Goal: Transaction & Acquisition: Download file/media

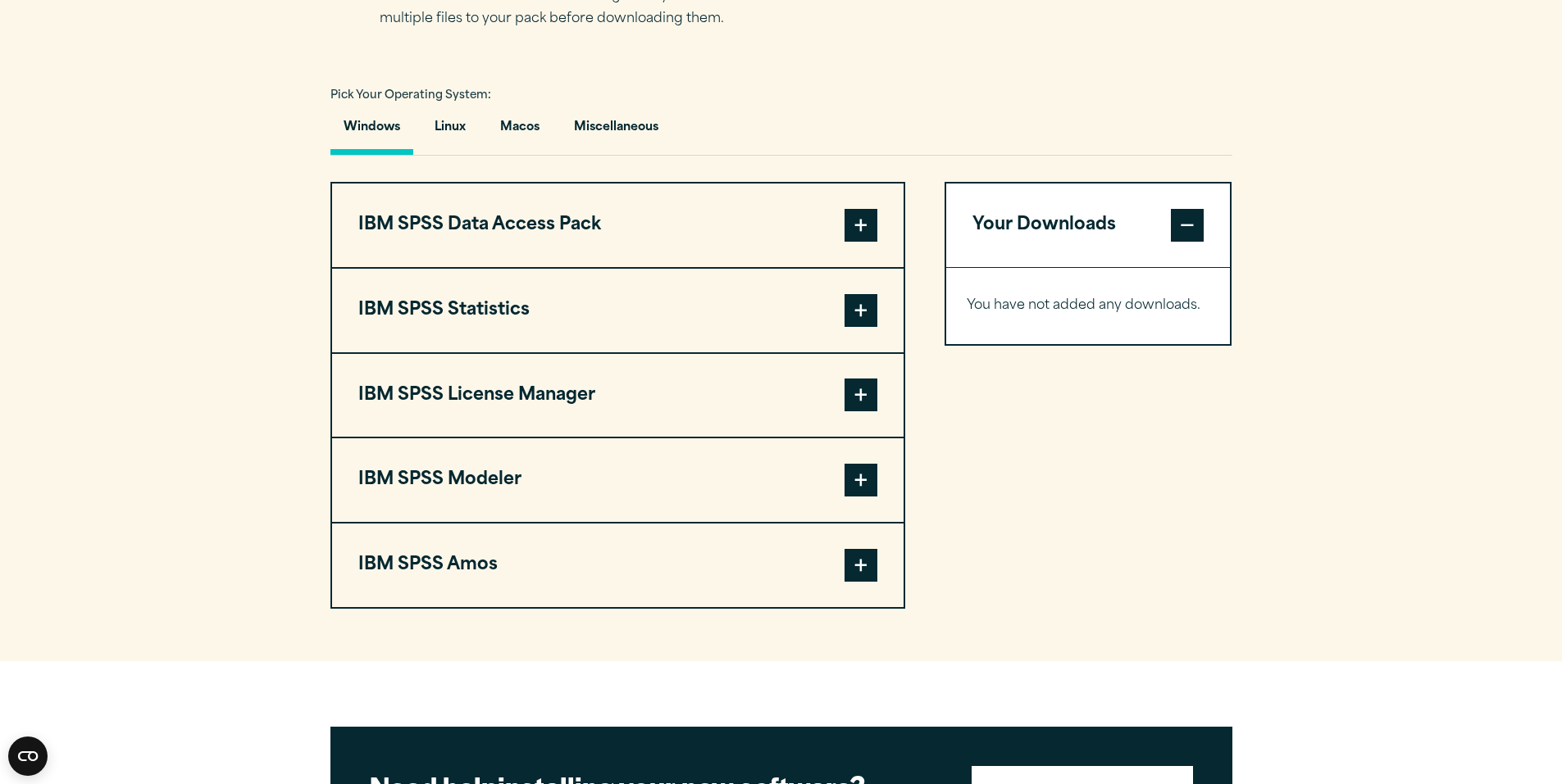
scroll to position [1148, 0]
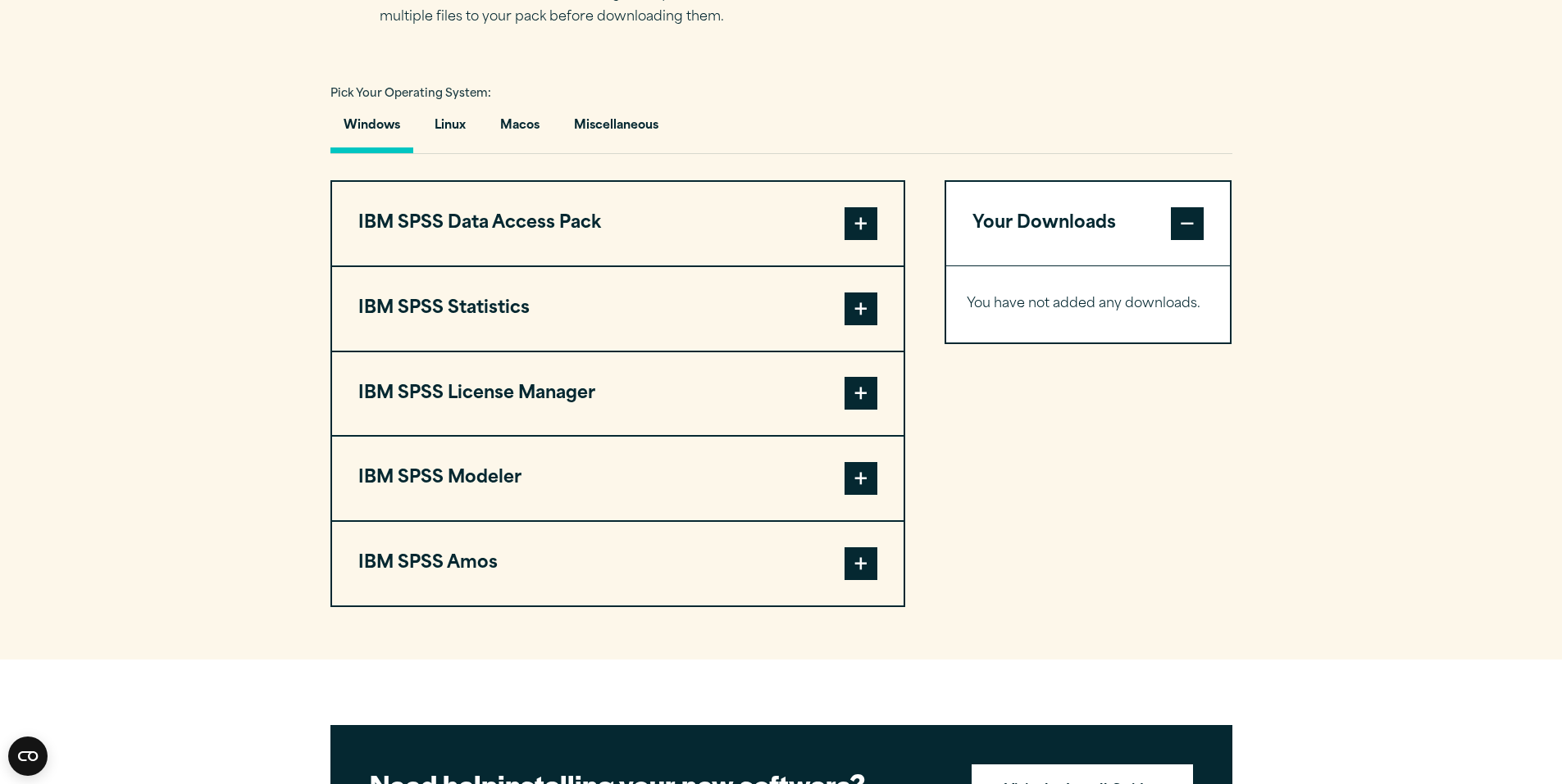
click at [838, 313] on button "IBM SPSS Statistics" at bounding box center [618, 309] width 571 height 84
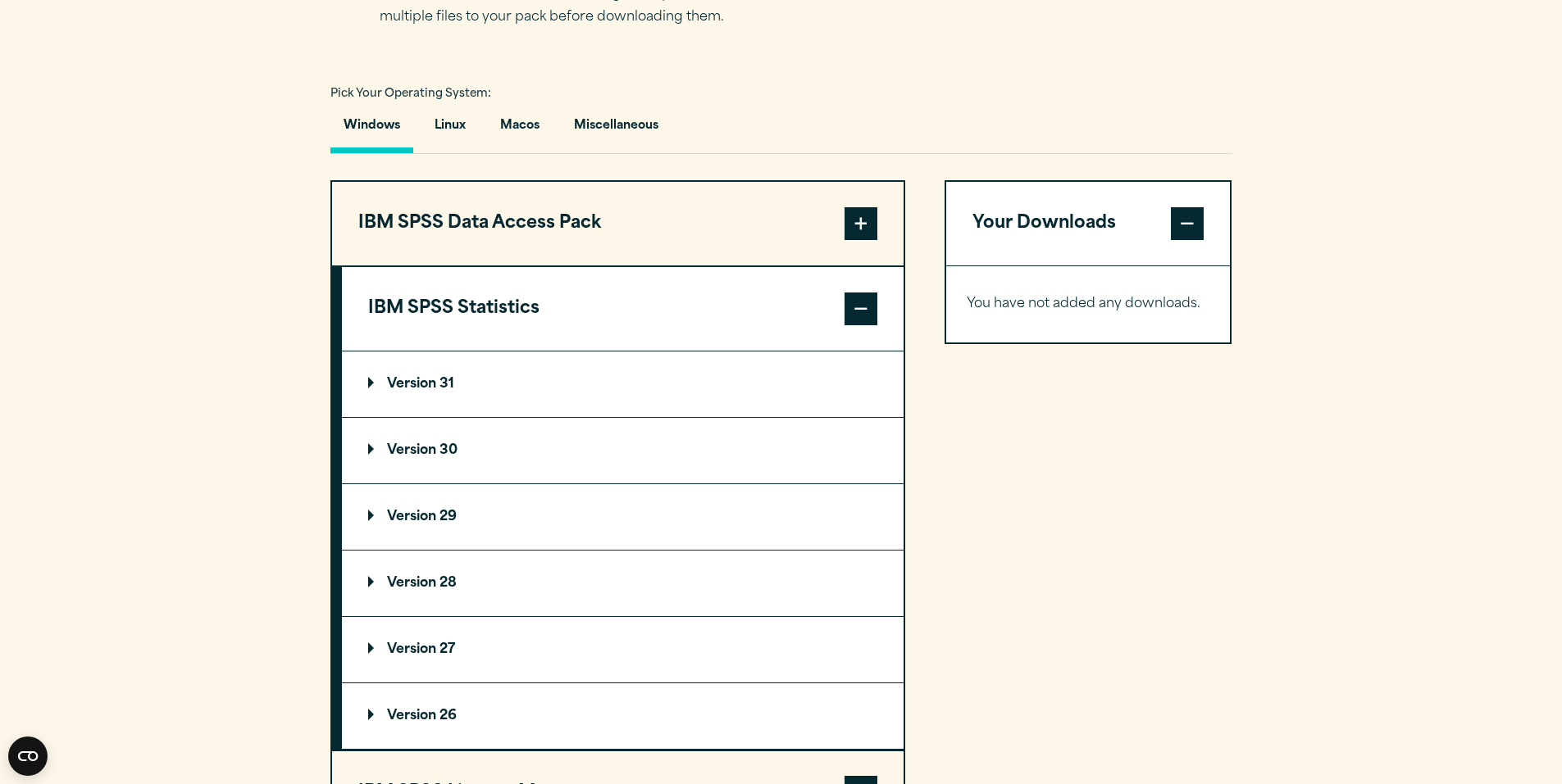
click at [389, 386] on p "Version 31" at bounding box center [410, 384] width 86 height 13
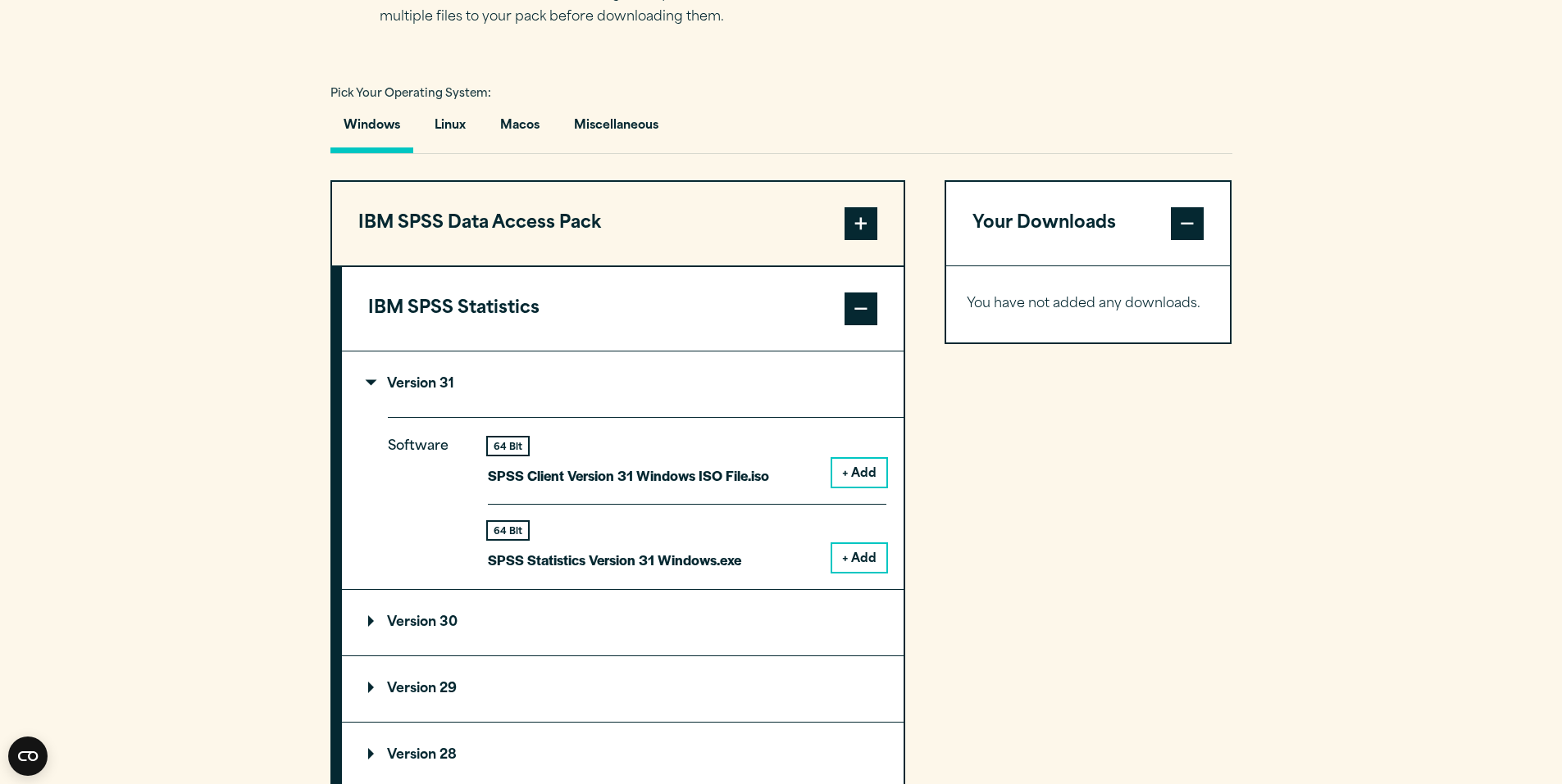
click at [859, 473] on button "+ Add" at bounding box center [859, 472] width 54 height 28
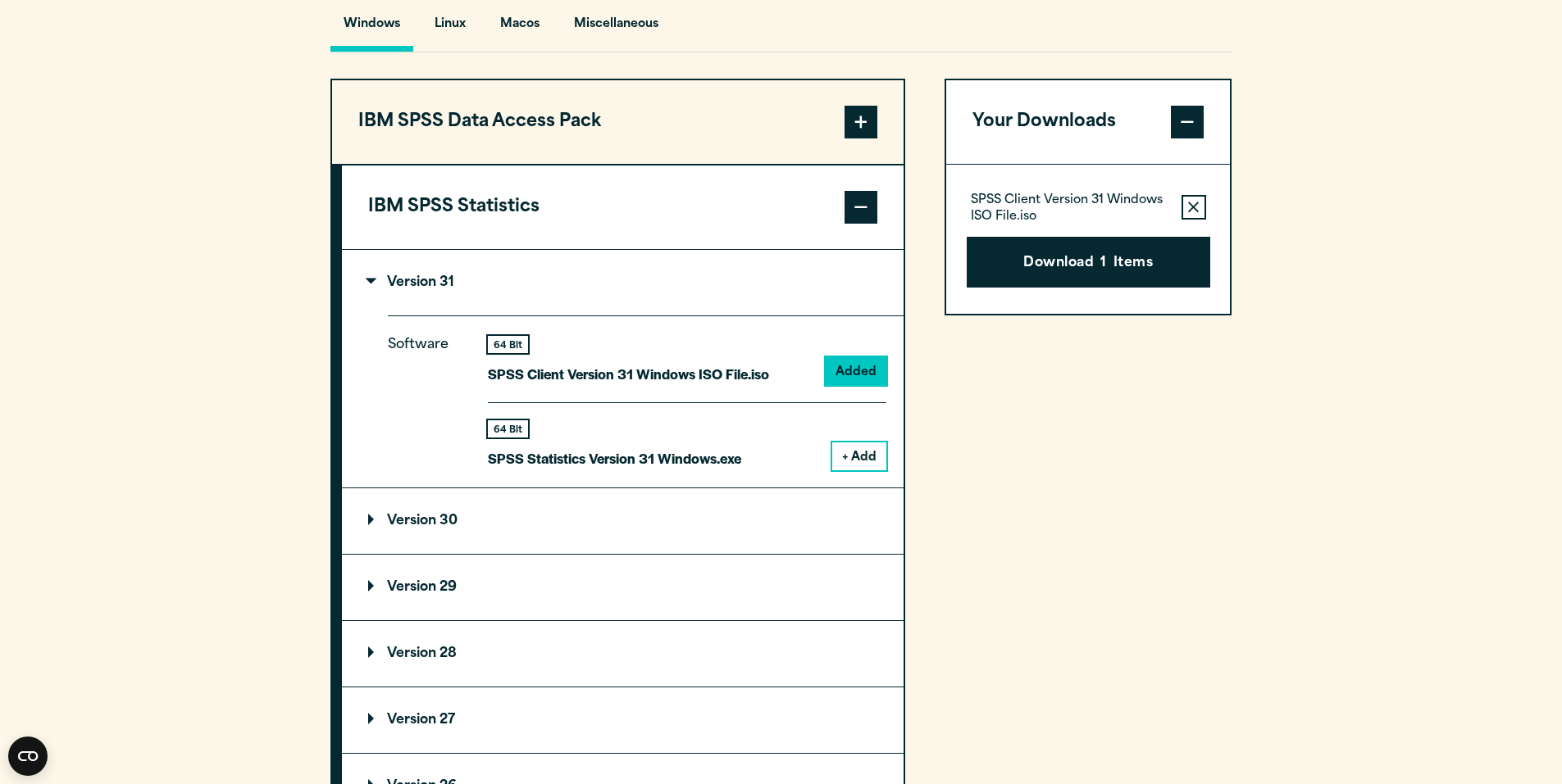
scroll to position [1230, 0]
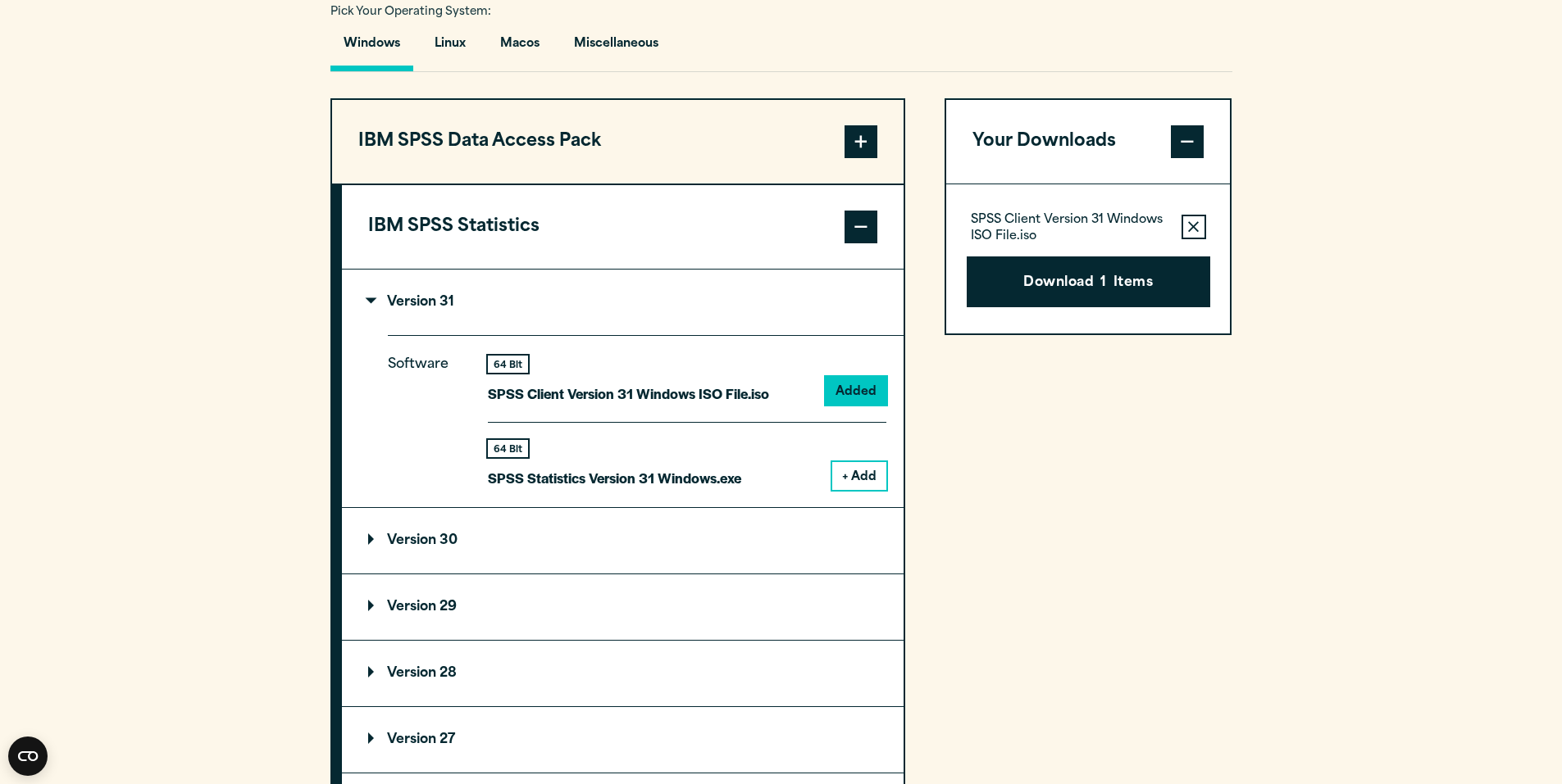
click at [828, 220] on button "IBM SPSS Statistics" at bounding box center [623, 227] width 561 height 84
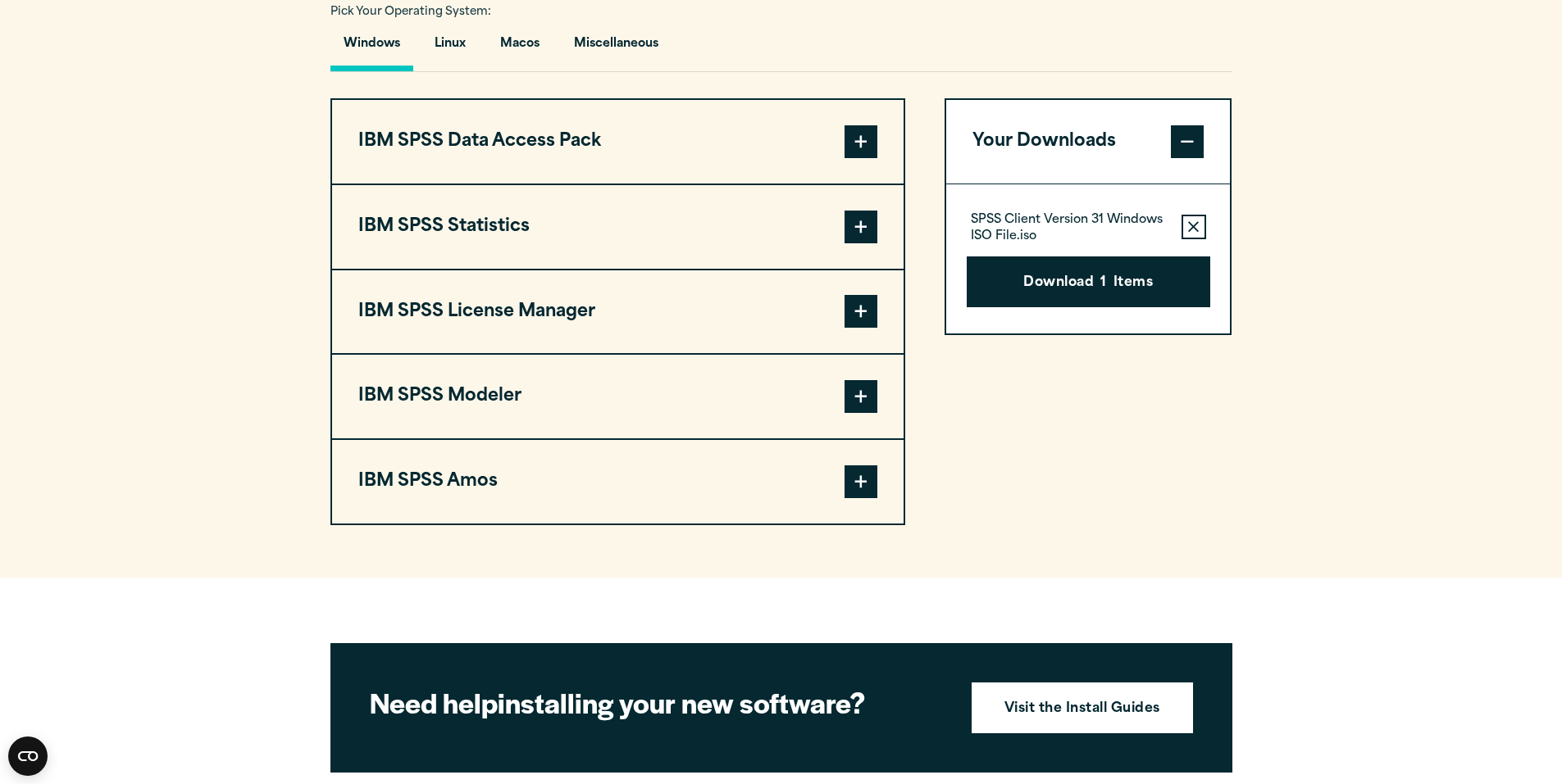
click at [878, 129] on button "IBM SPSS Data Access Pack" at bounding box center [618, 141] width 571 height 84
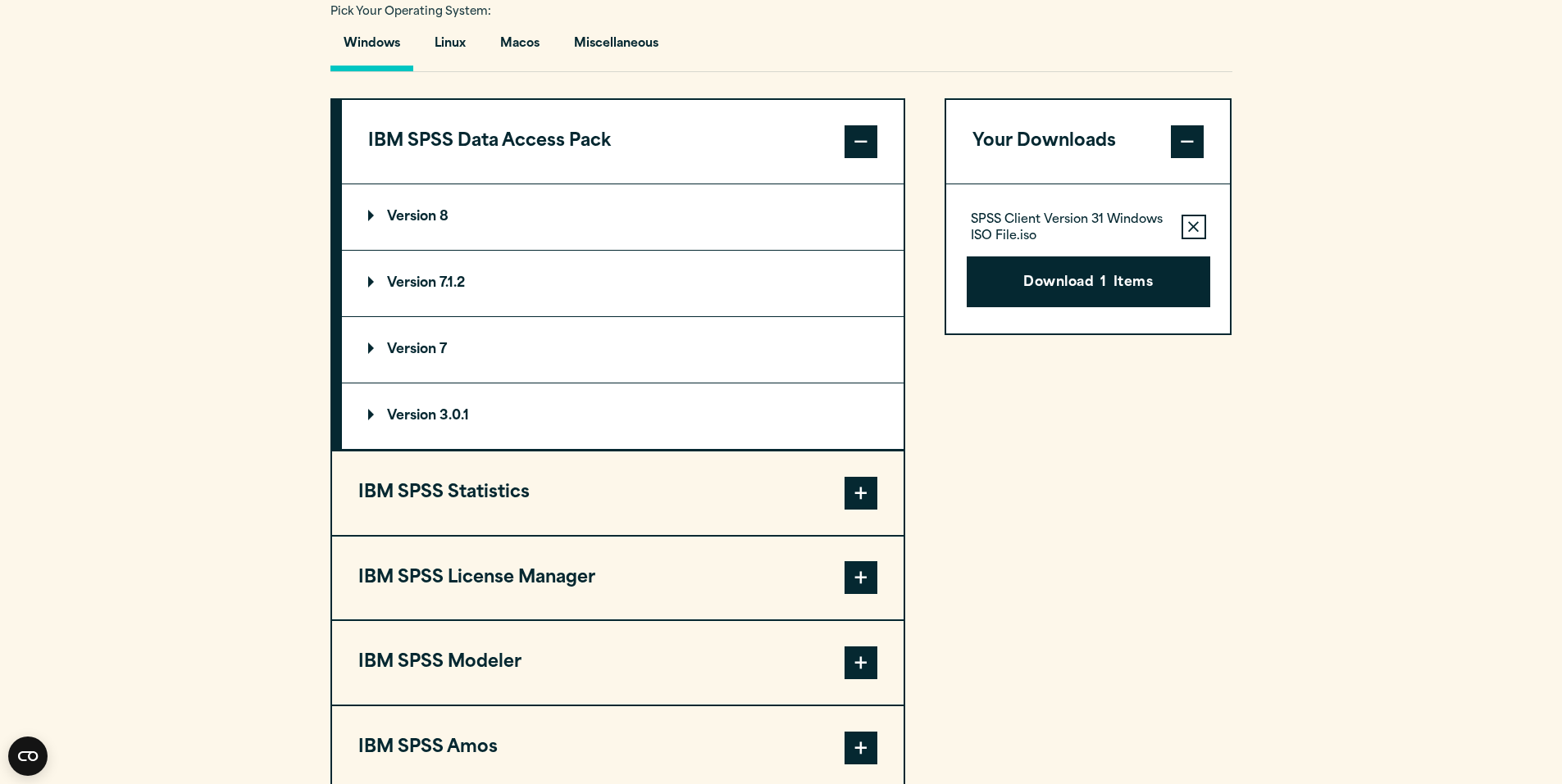
click at [742, 222] on summary "Version 8" at bounding box center [623, 217] width 561 height 65
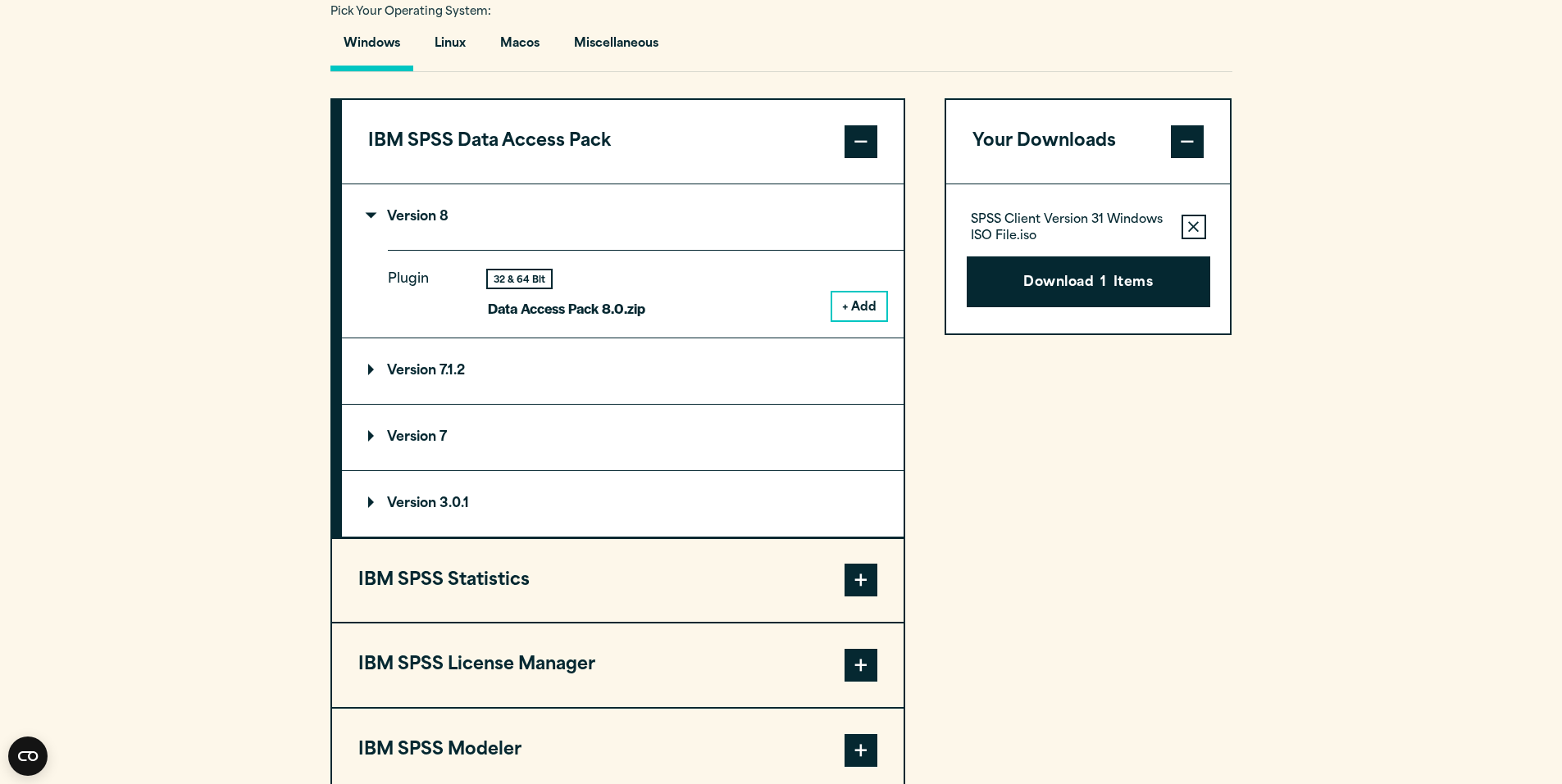
click at [861, 304] on button "+ Add" at bounding box center [859, 307] width 54 height 28
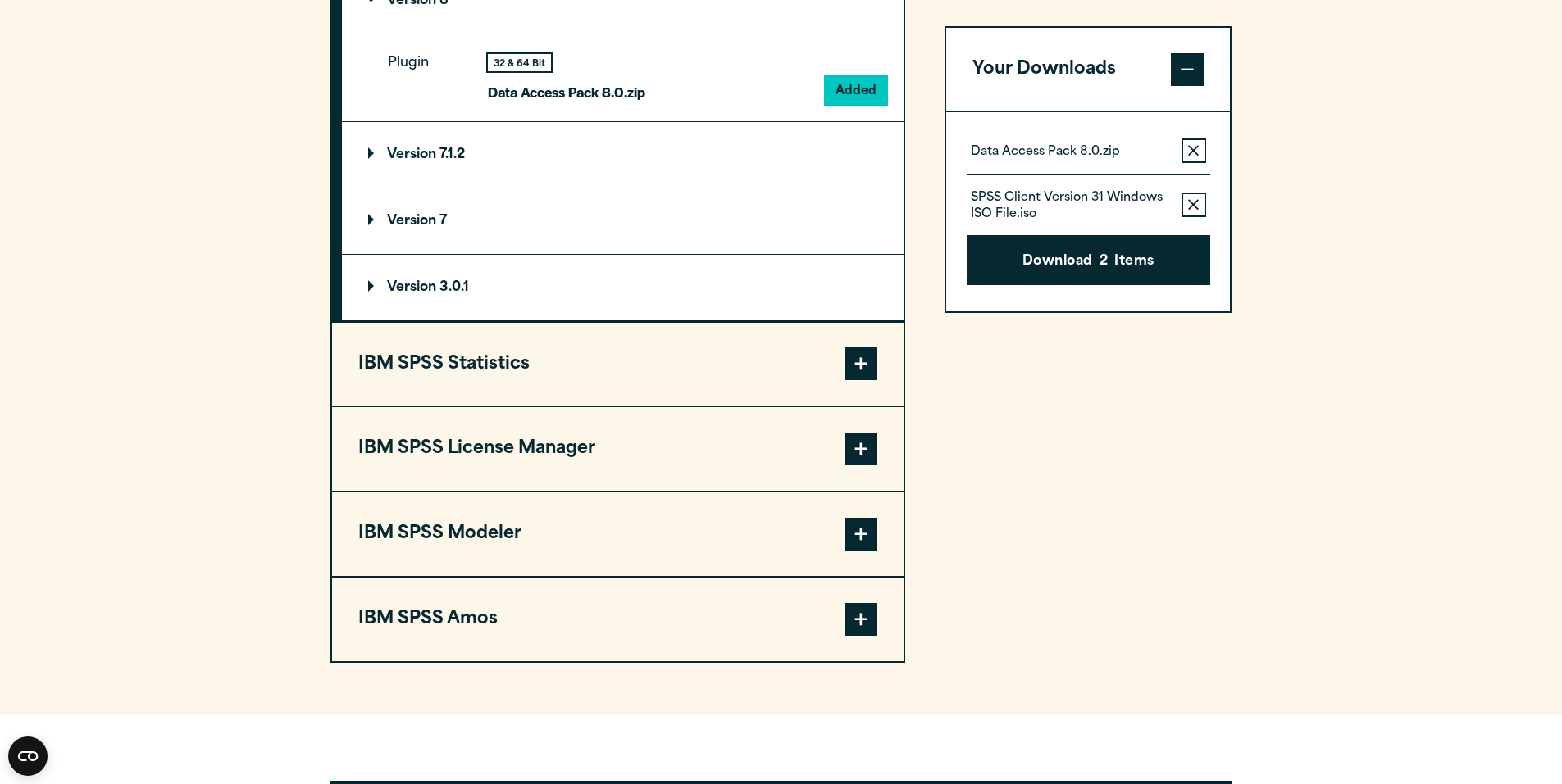
scroll to position [1475, 0]
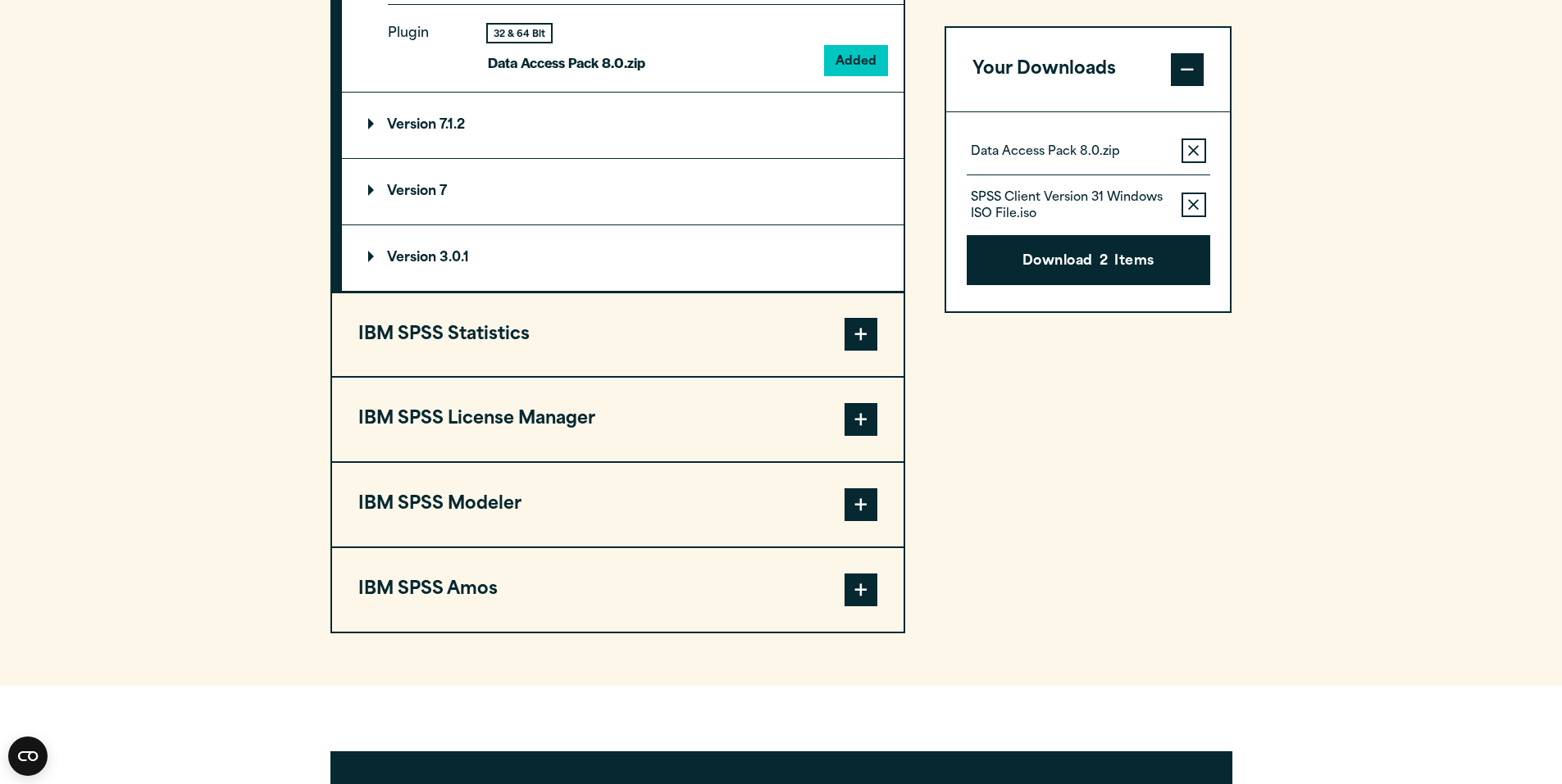
click at [845, 424] on span at bounding box center [860, 419] width 33 height 33
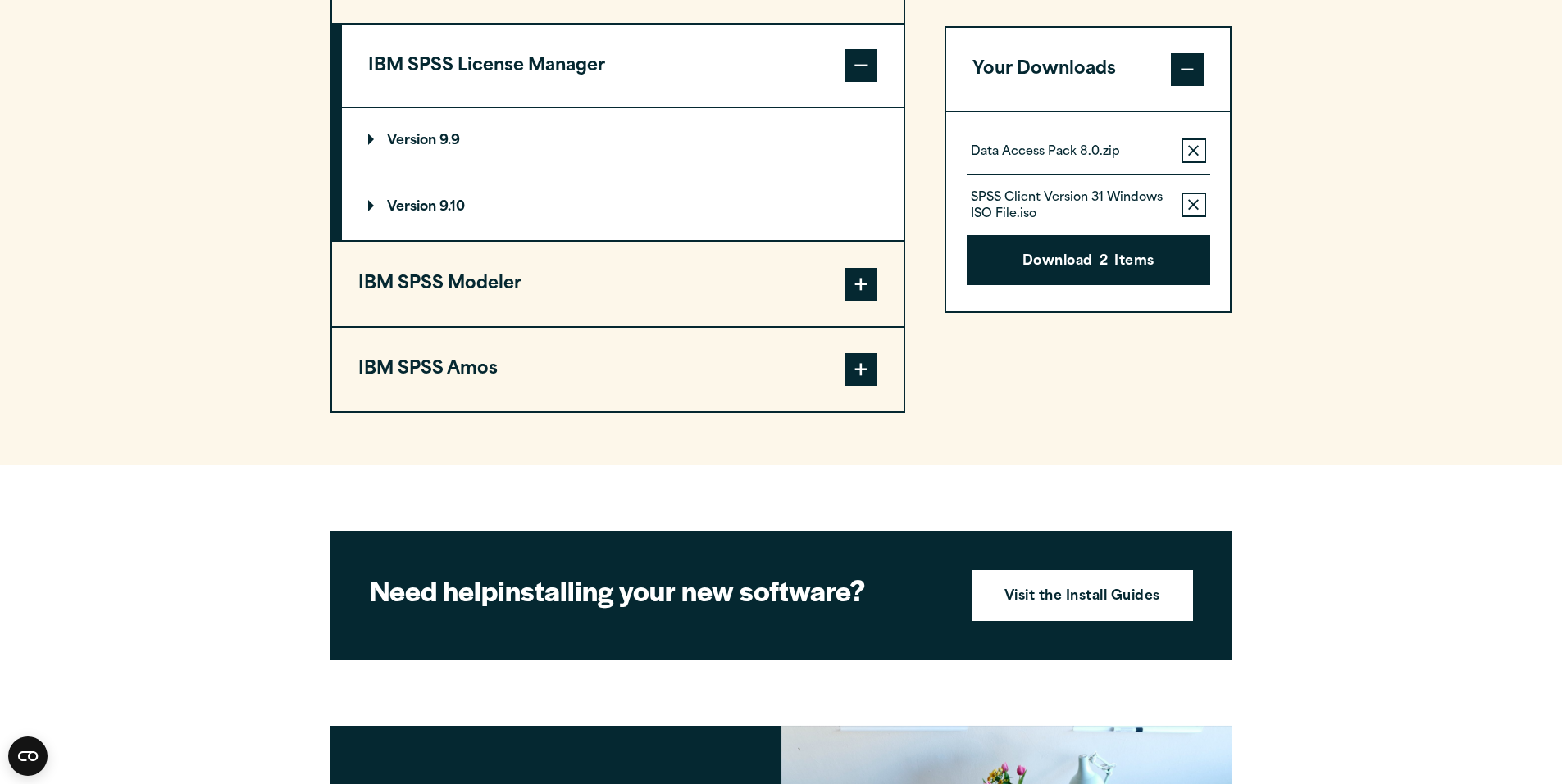
click at [826, 138] on summary "Version 9.9" at bounding box center [623, 141] width 561 height 65
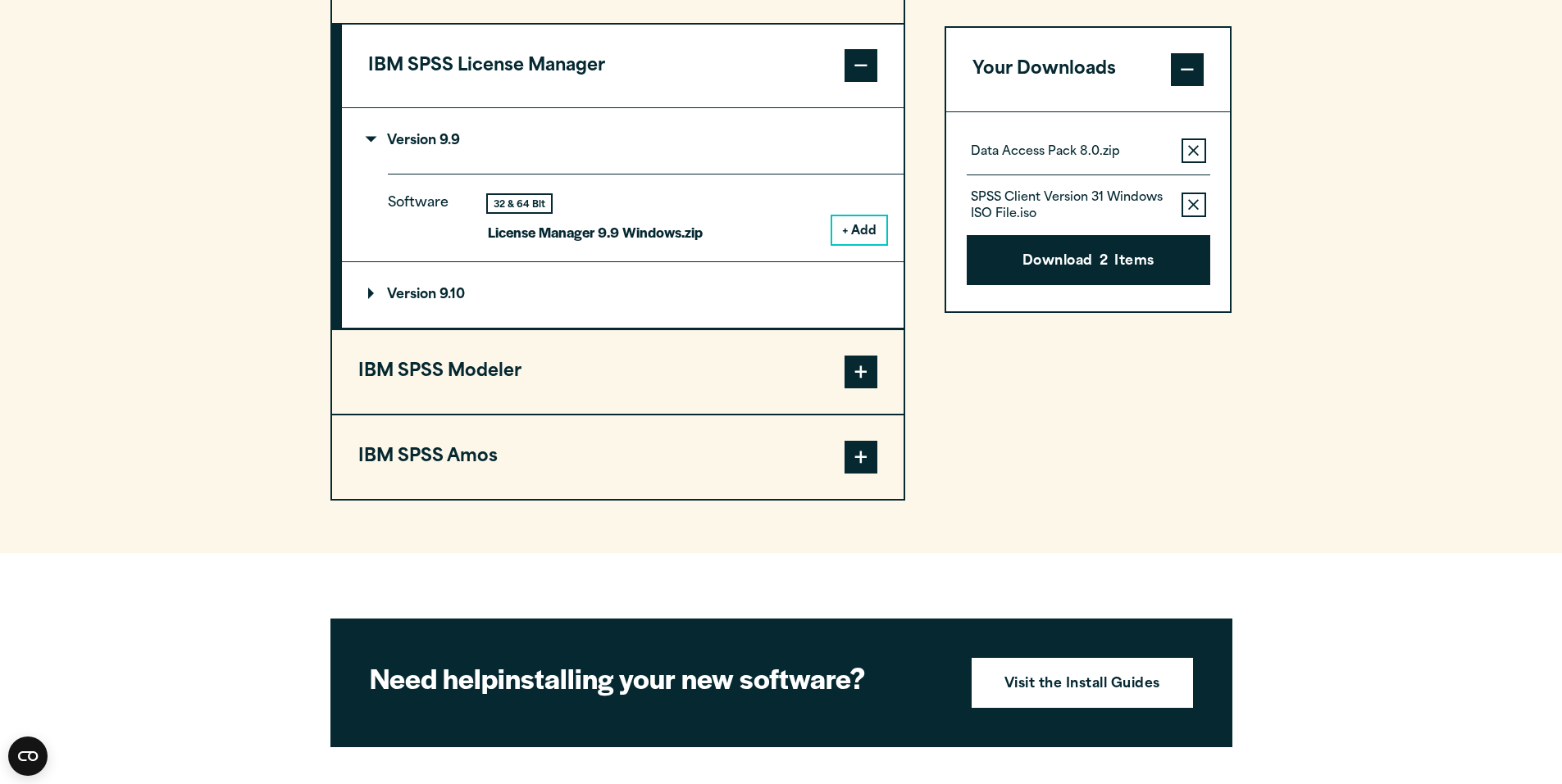
click at [855, 371] on span at bounding box center [860, 372] width 33 height 33
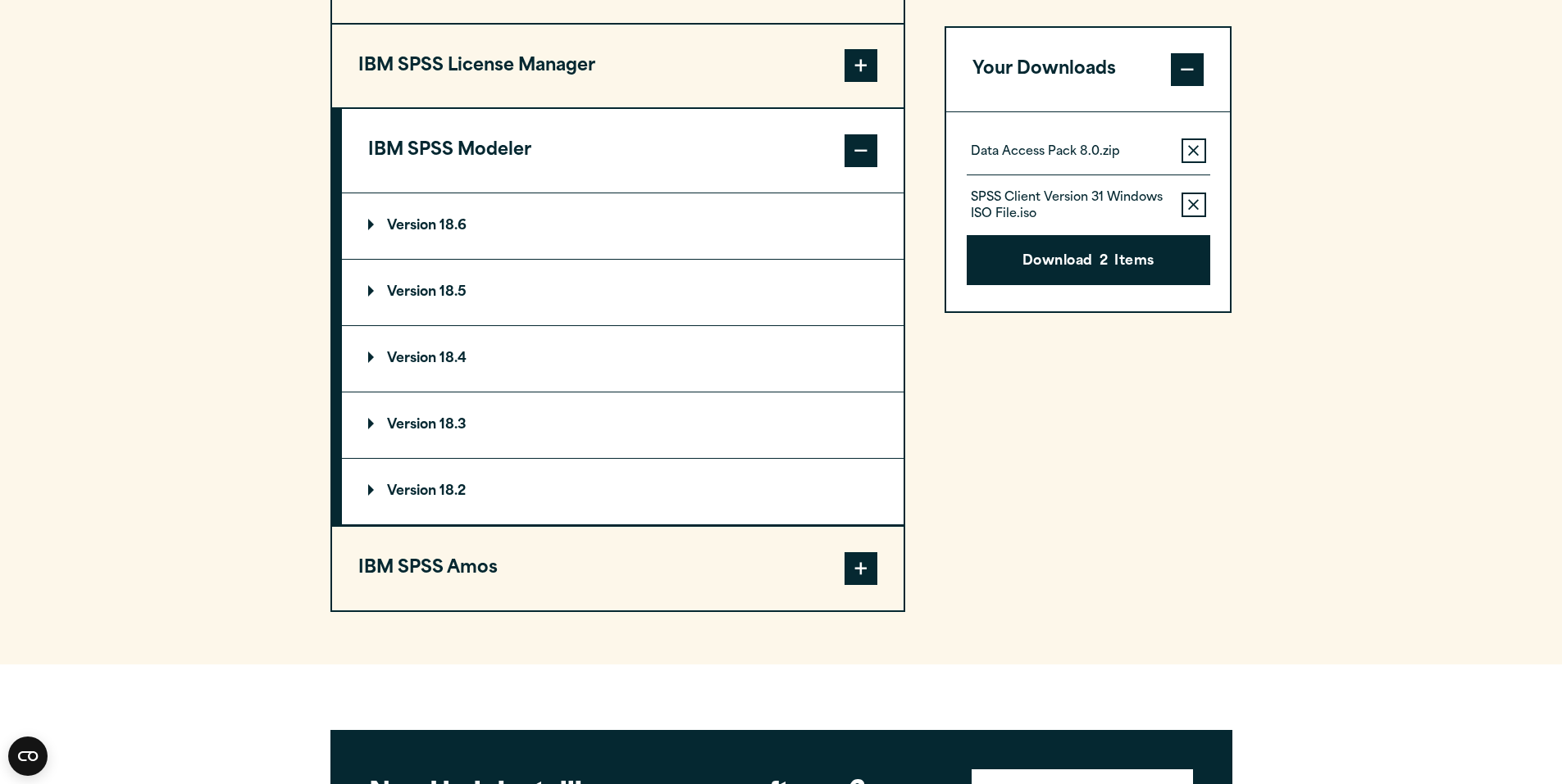
click at [749, 216] on summary "Version 18.6" at bounding box center [623, 226] width 561 height 65
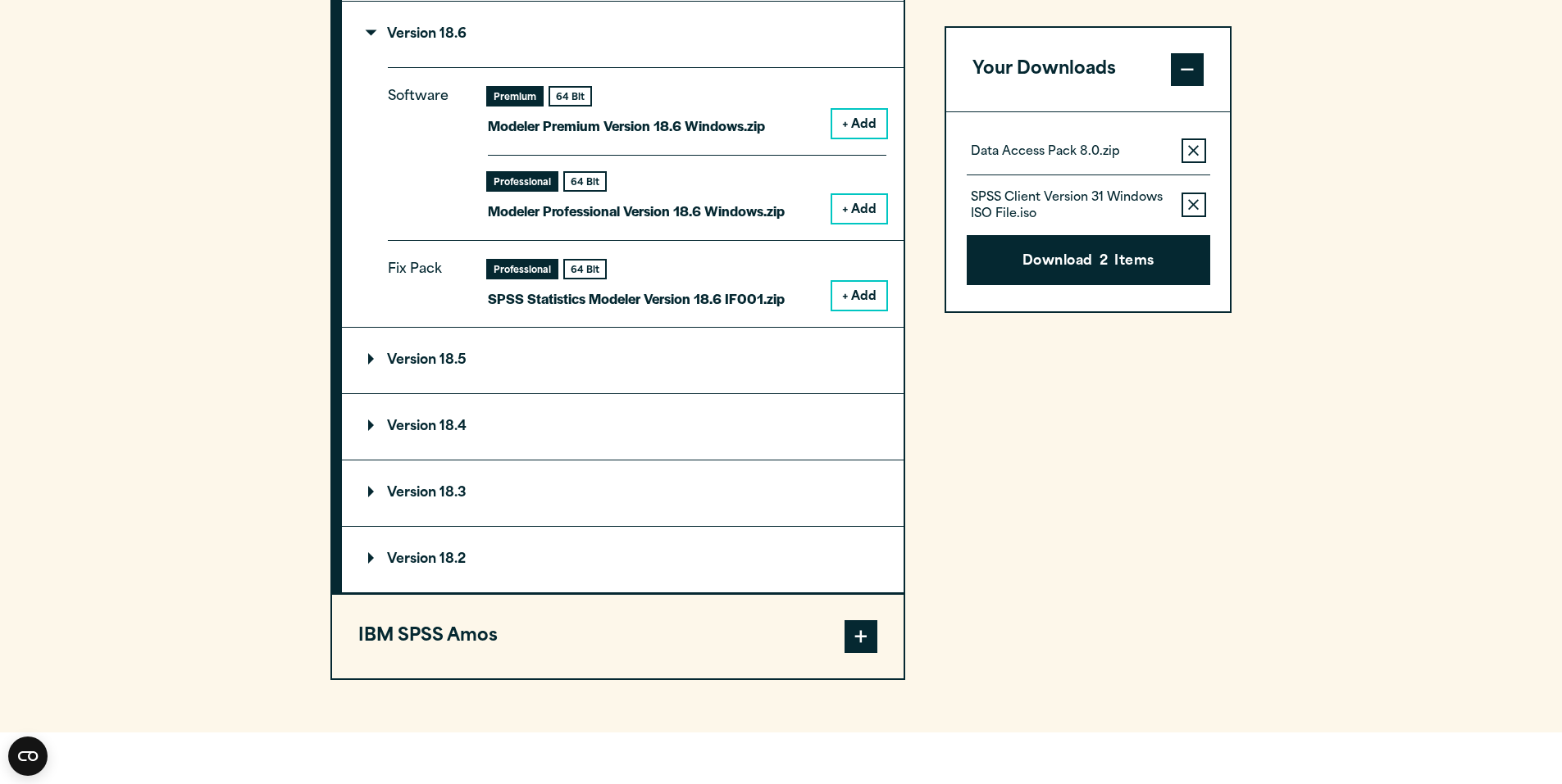
scroll to position [1557, 0]
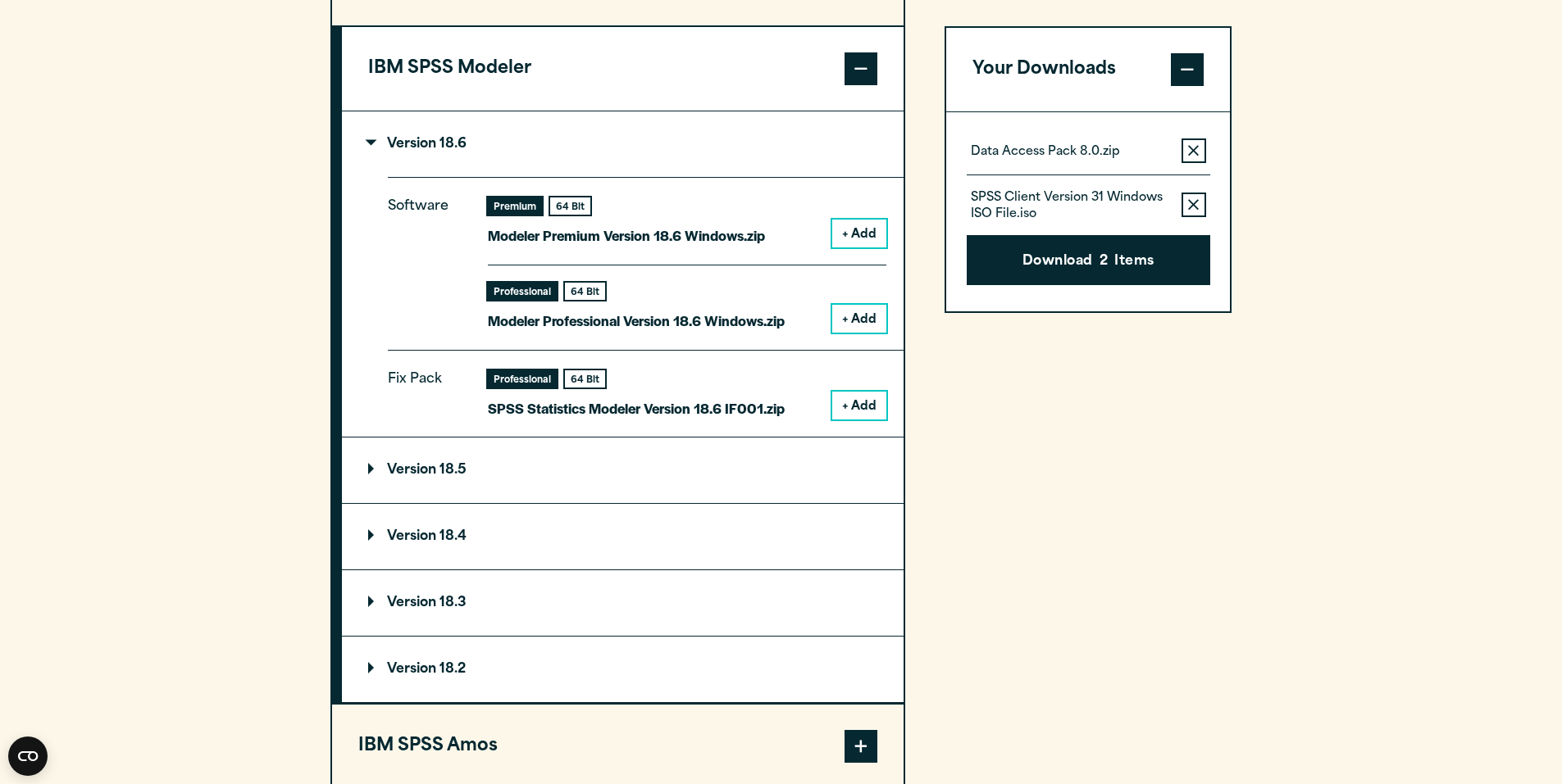
click at [560, 211] on div "64 Bit" at bounding box center [570, 205] width 40 height 17
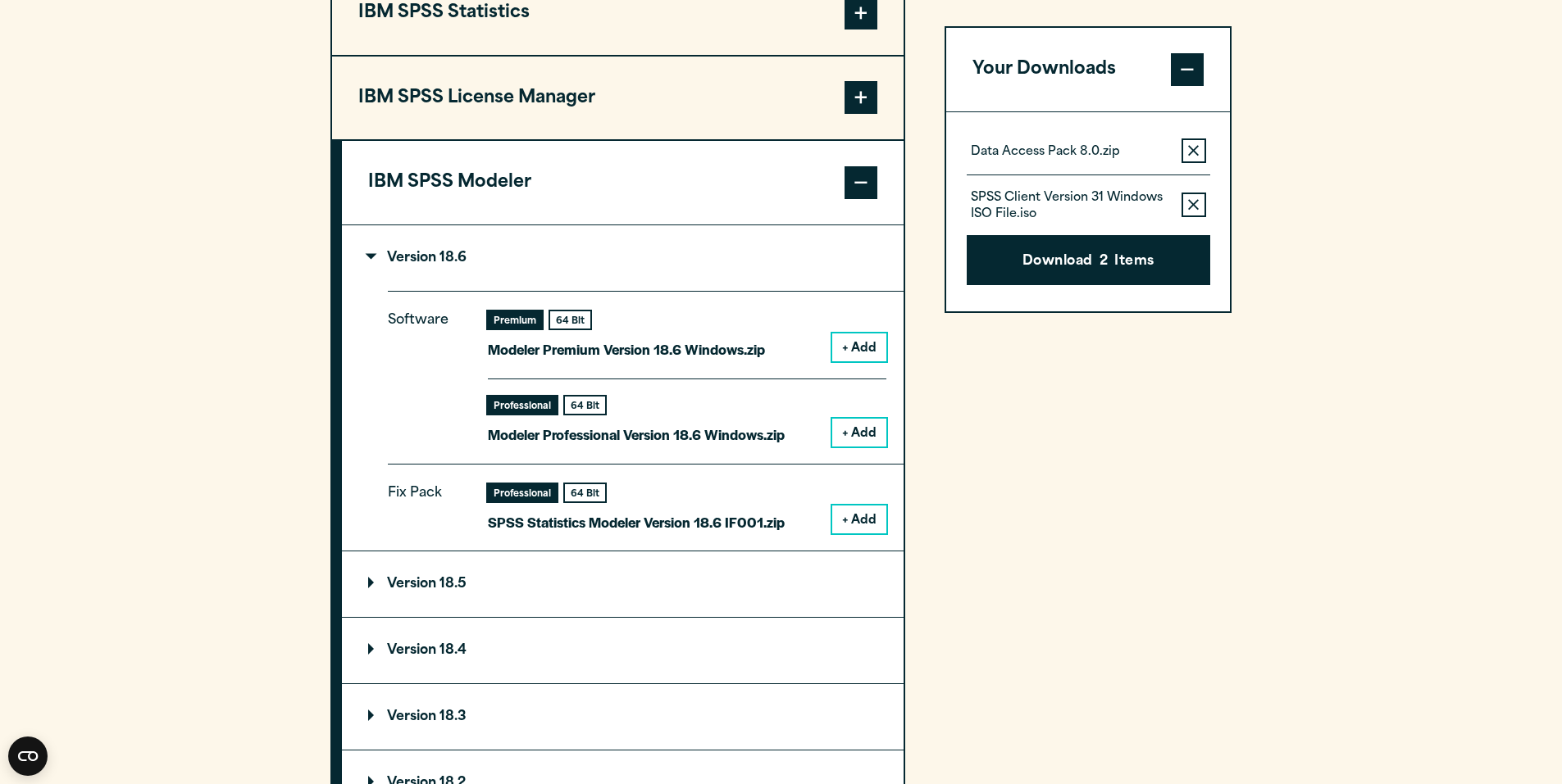
scroll to position [1393, 0]
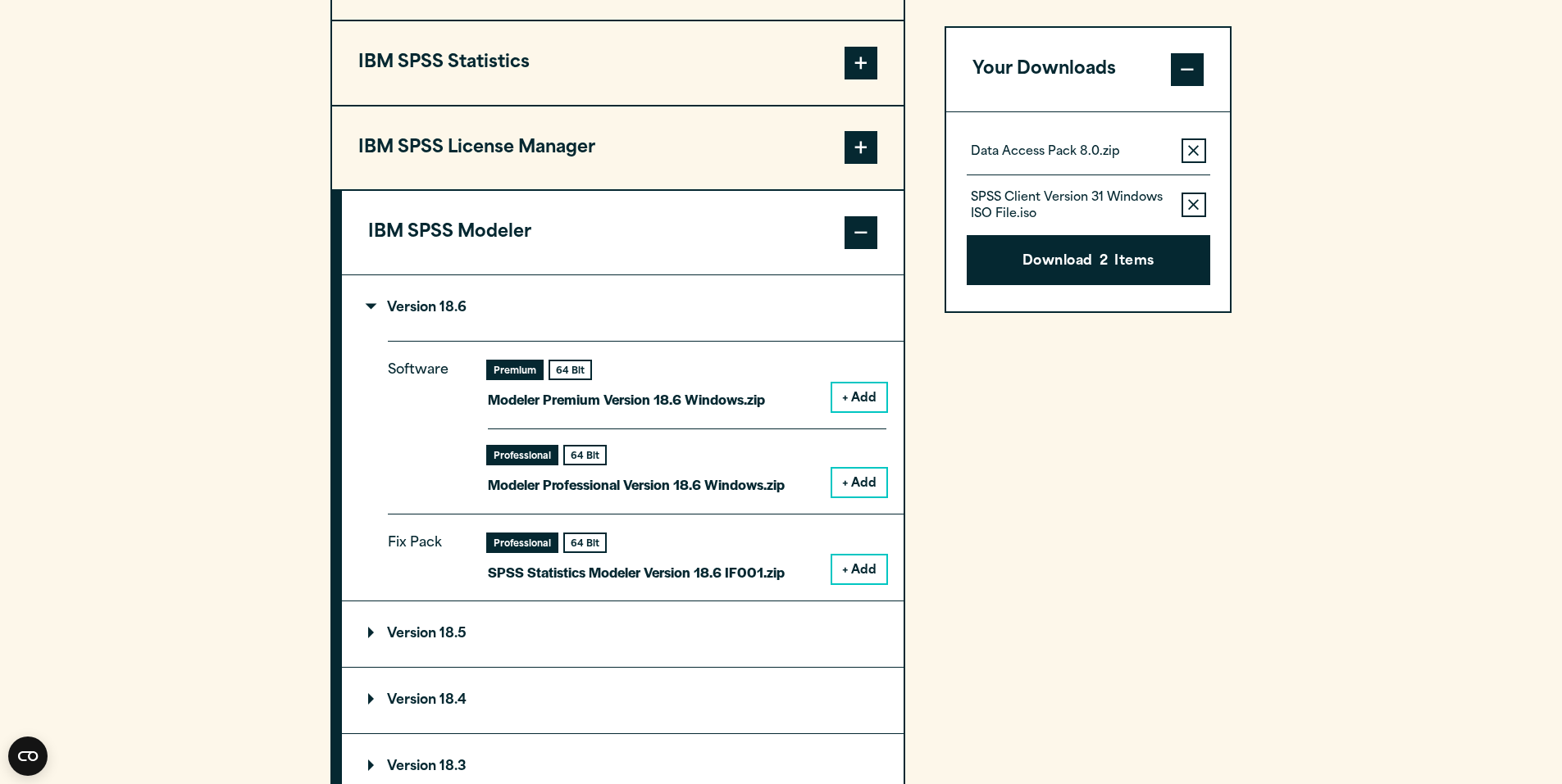
click at [852, 223] on span at bounding box center [860, 232] width 33 height 33
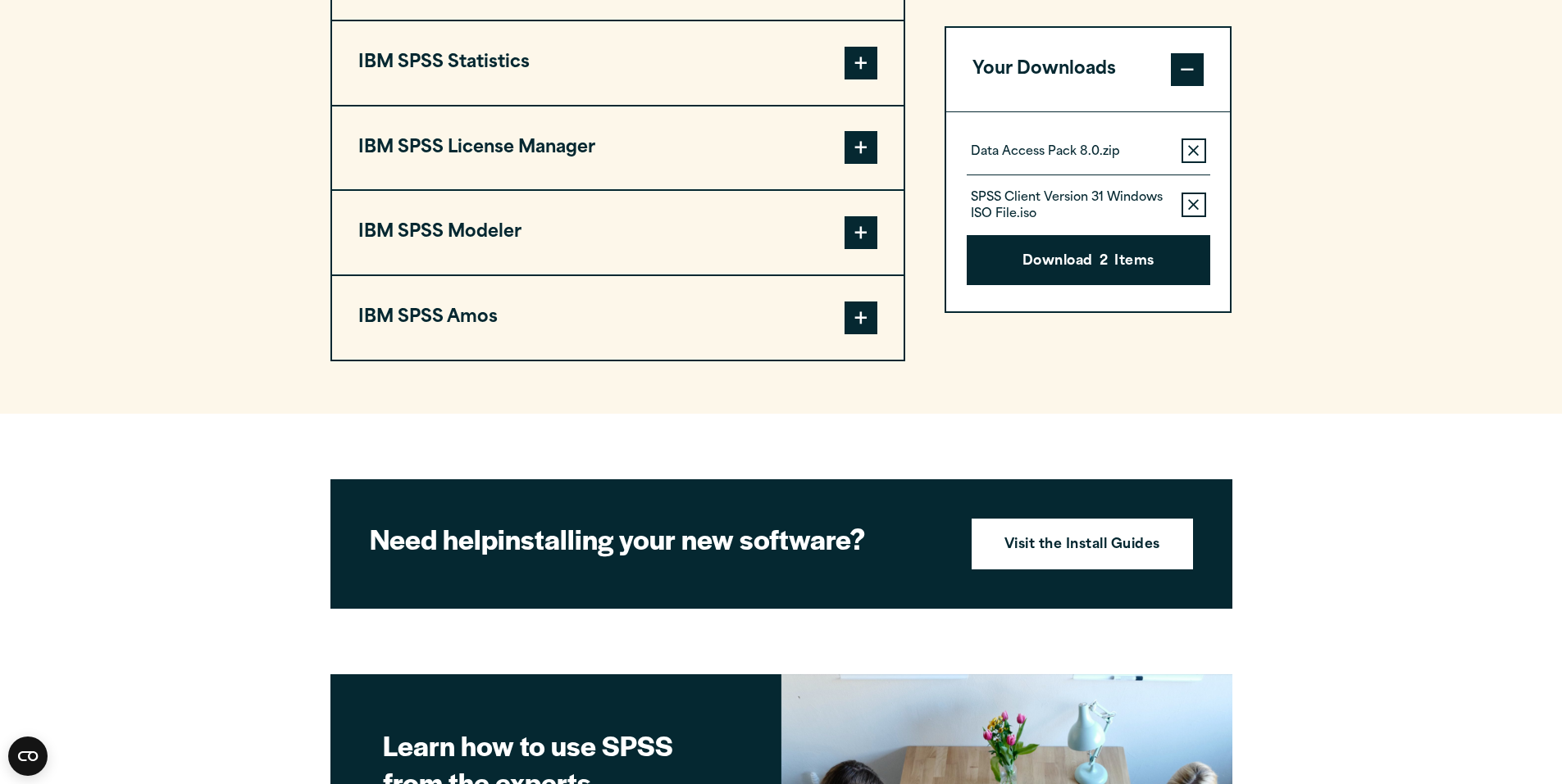
click at [869, 309] on span at bounding box center [860, 318] width 33 height 33
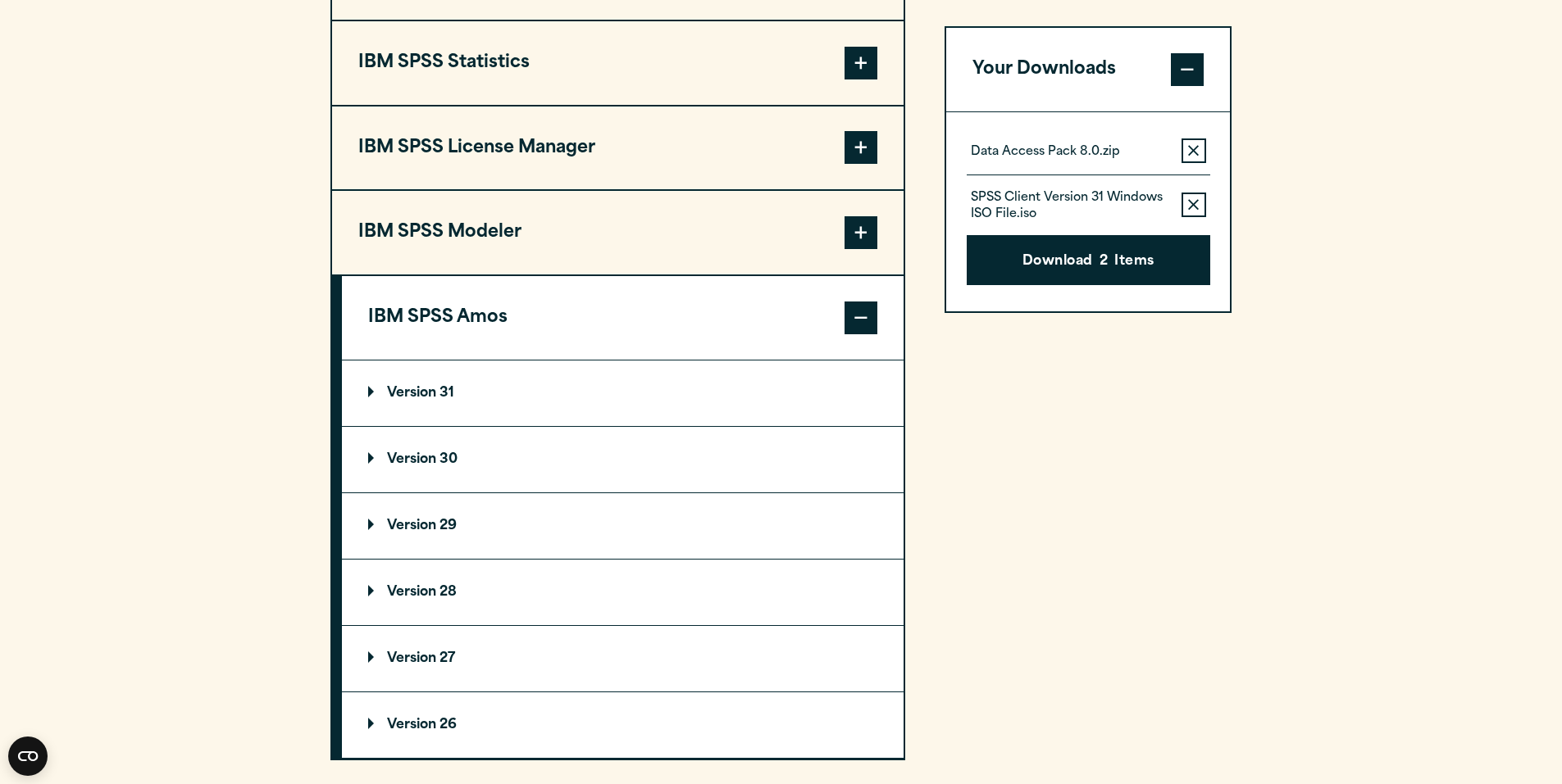
click at [614, 401] on summary "Version 31" at bounding box center [623, 393] width 561 height 65
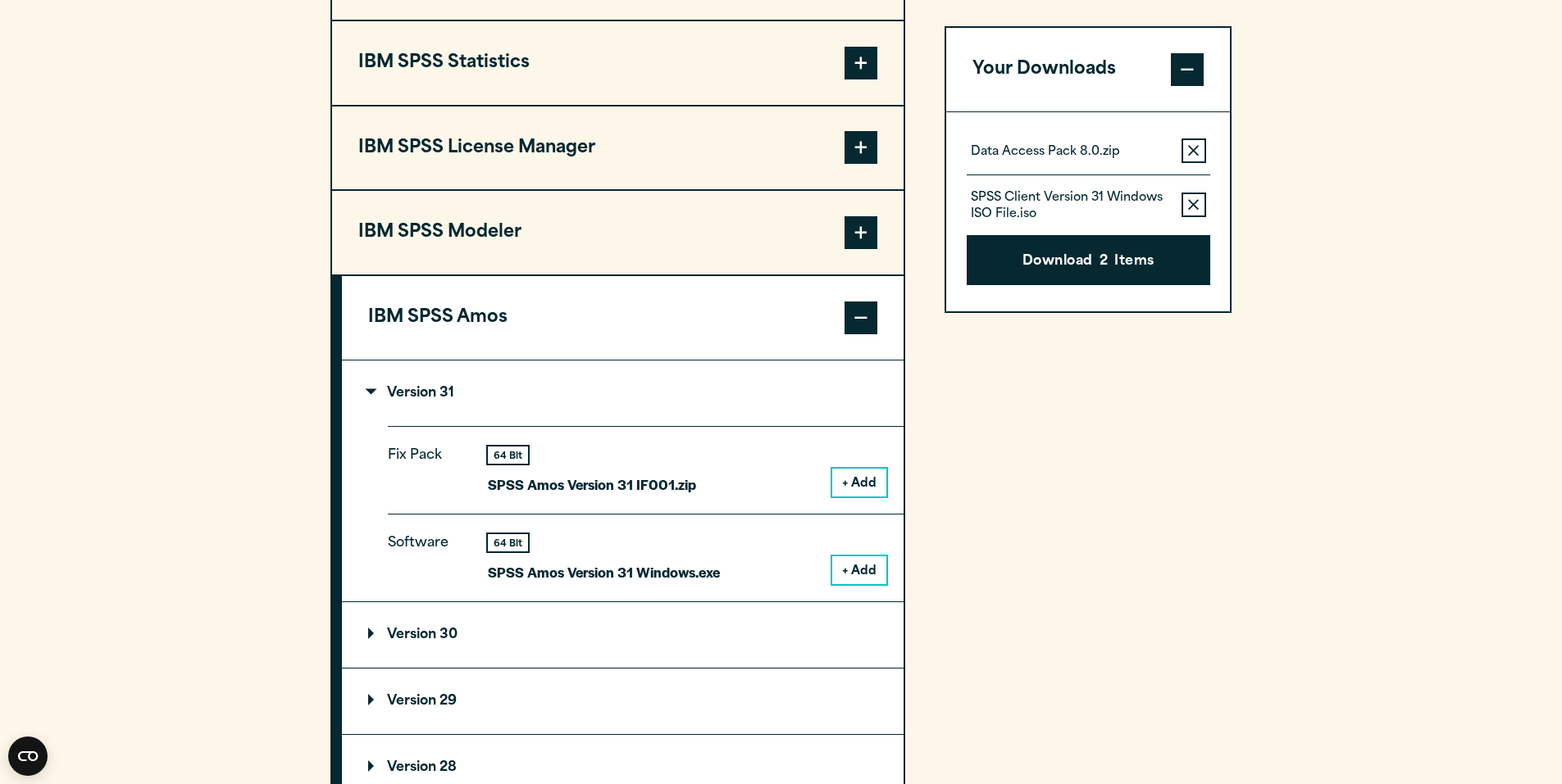
click at [864, 478] on button "+ Add" at bounding box center [859, 482] width 54 height 28
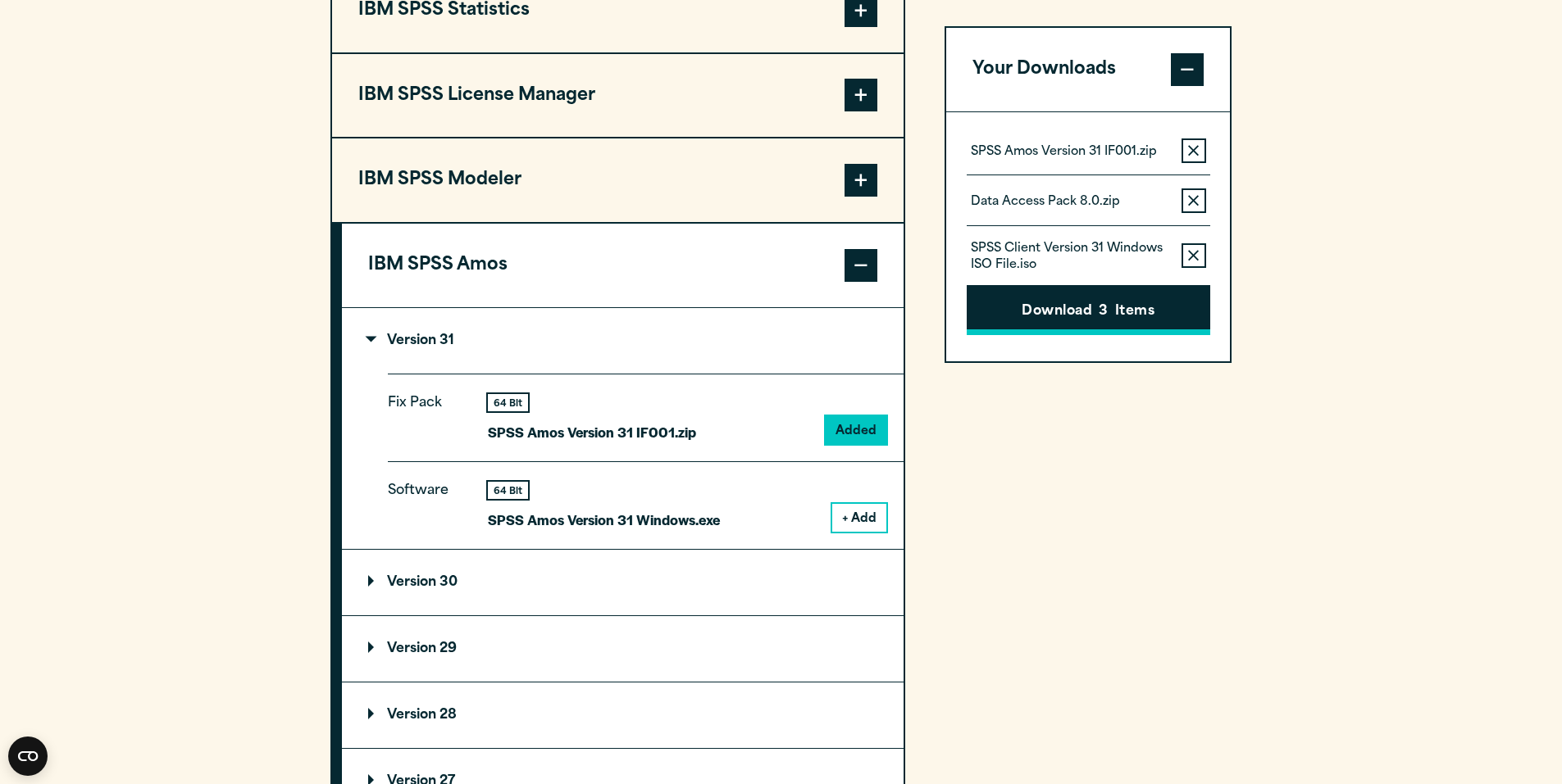
scroll to position [1475, 0]
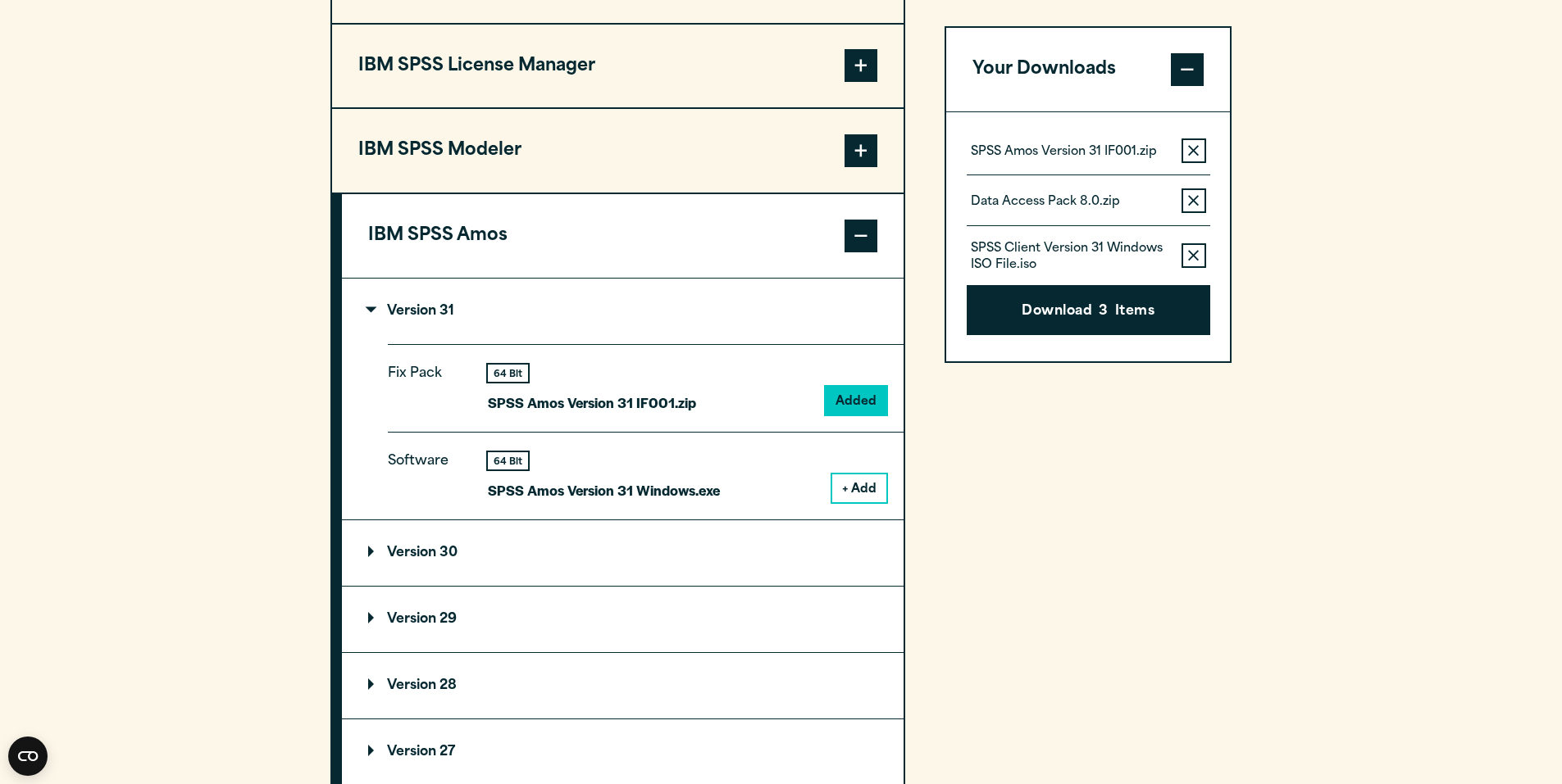
click at [1114, 320] on button "Download 3 Items" at bounding box center [1088, 311] width 244 height 51
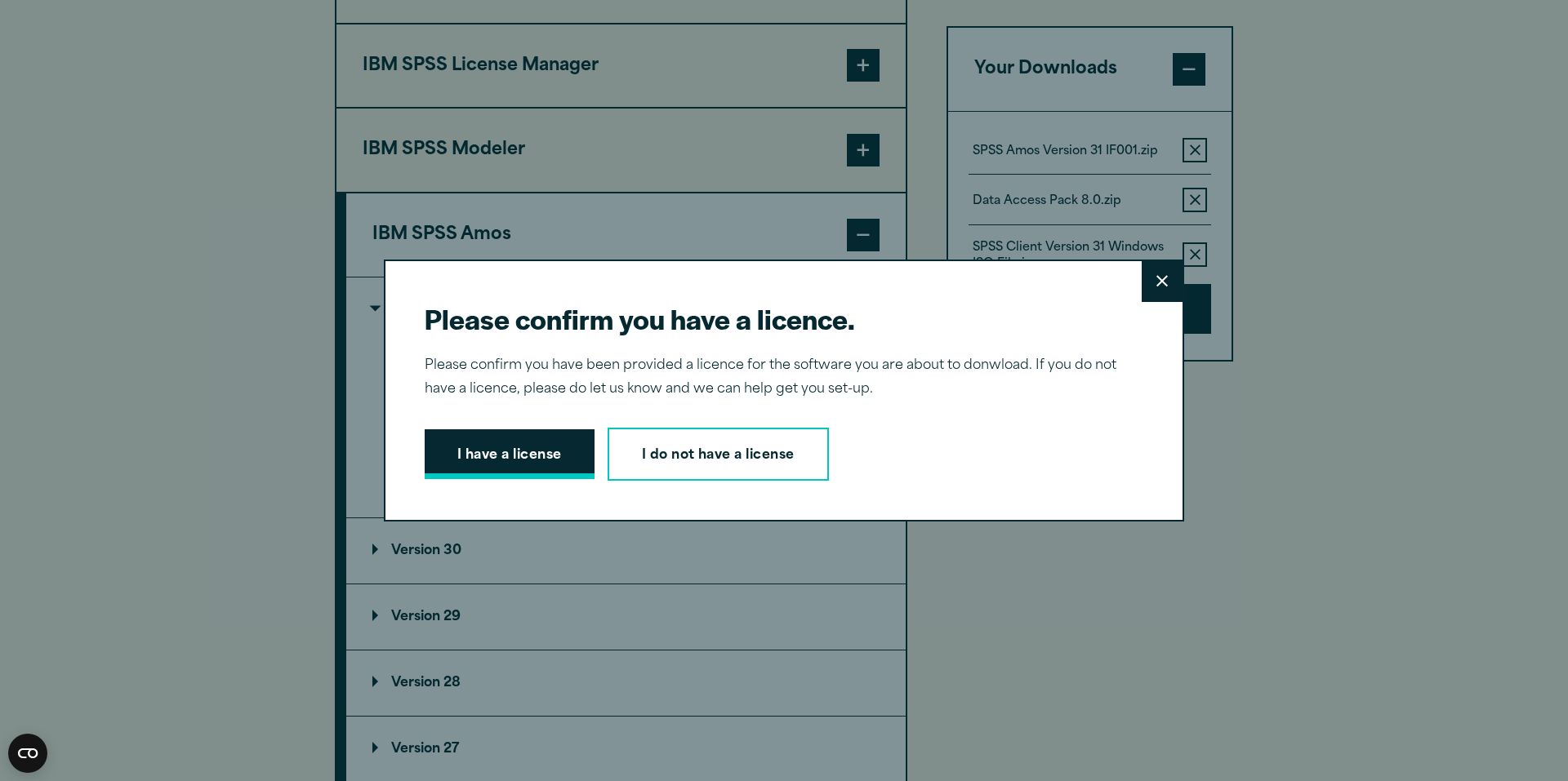
click at [503, 456] on button "I have a license" at bounding box center [509, 455] width 170 height 51
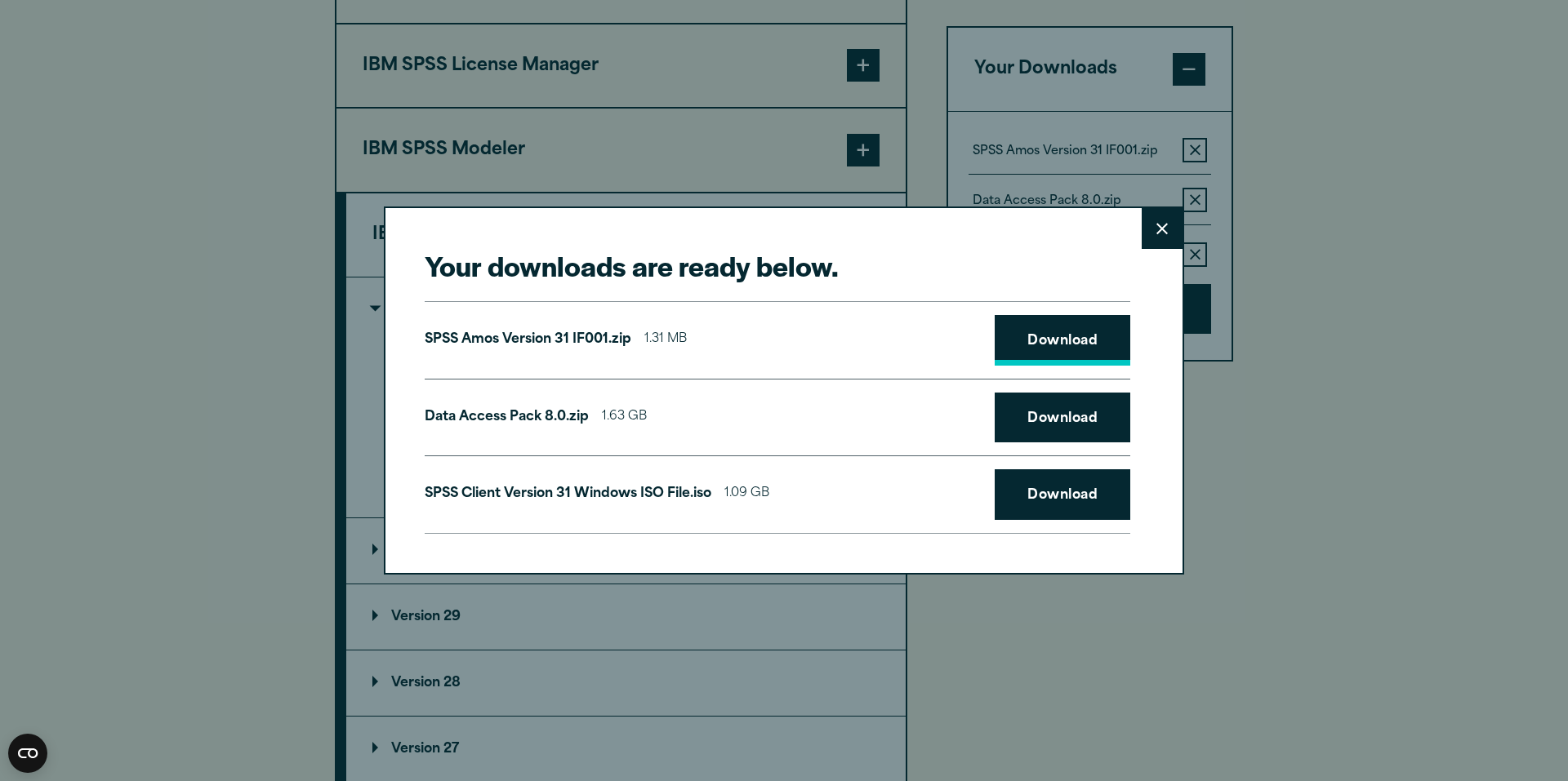
click at [1047, 339] on link "Download" at bounding box center [1062, 341] width 136 height 51
click at [1061, 409] on link "Download" at bounding box center [1062, 418] width 136 height 51
click at [1068, 488] on link "Download" at bounding box center [1062, 495] width 136 height 51
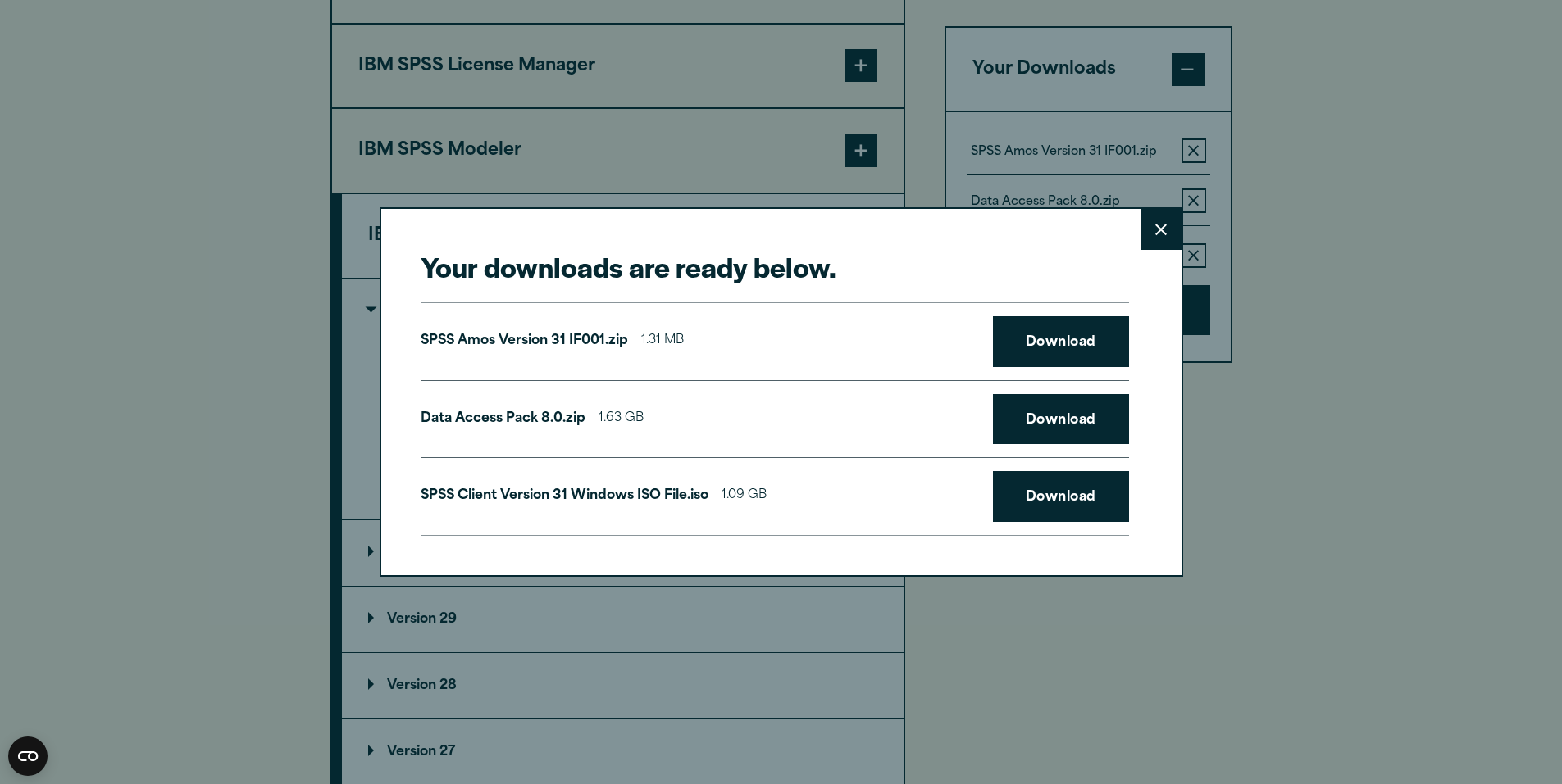
click at [1397, 620] on div "Your downloads are ready below. Close SPSS [PERSON_NAME] Version 31 IF001.zip 1…" at bounding box center [781, 392] width 1562 height 784
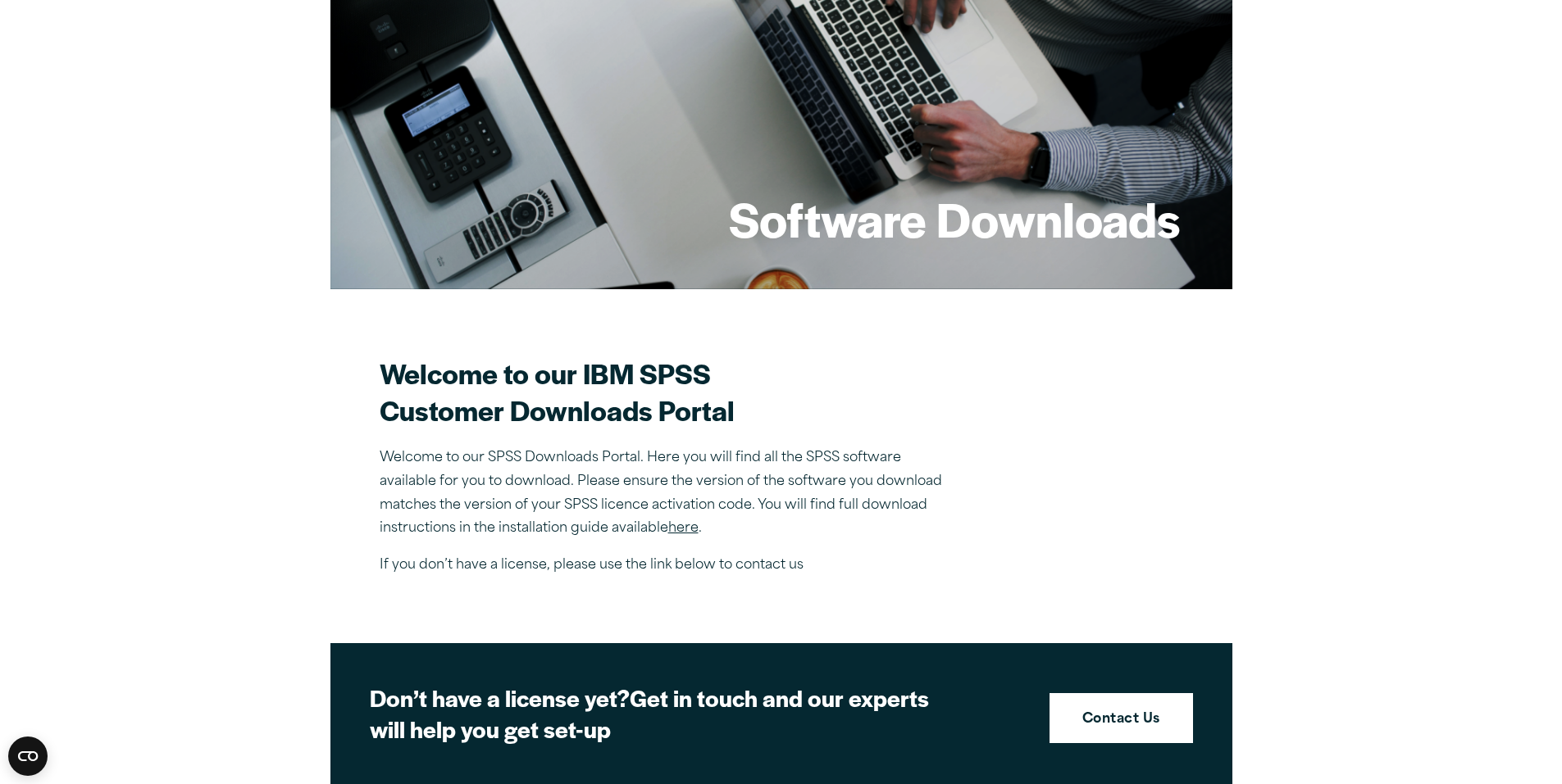
scroll to position [327, 0]
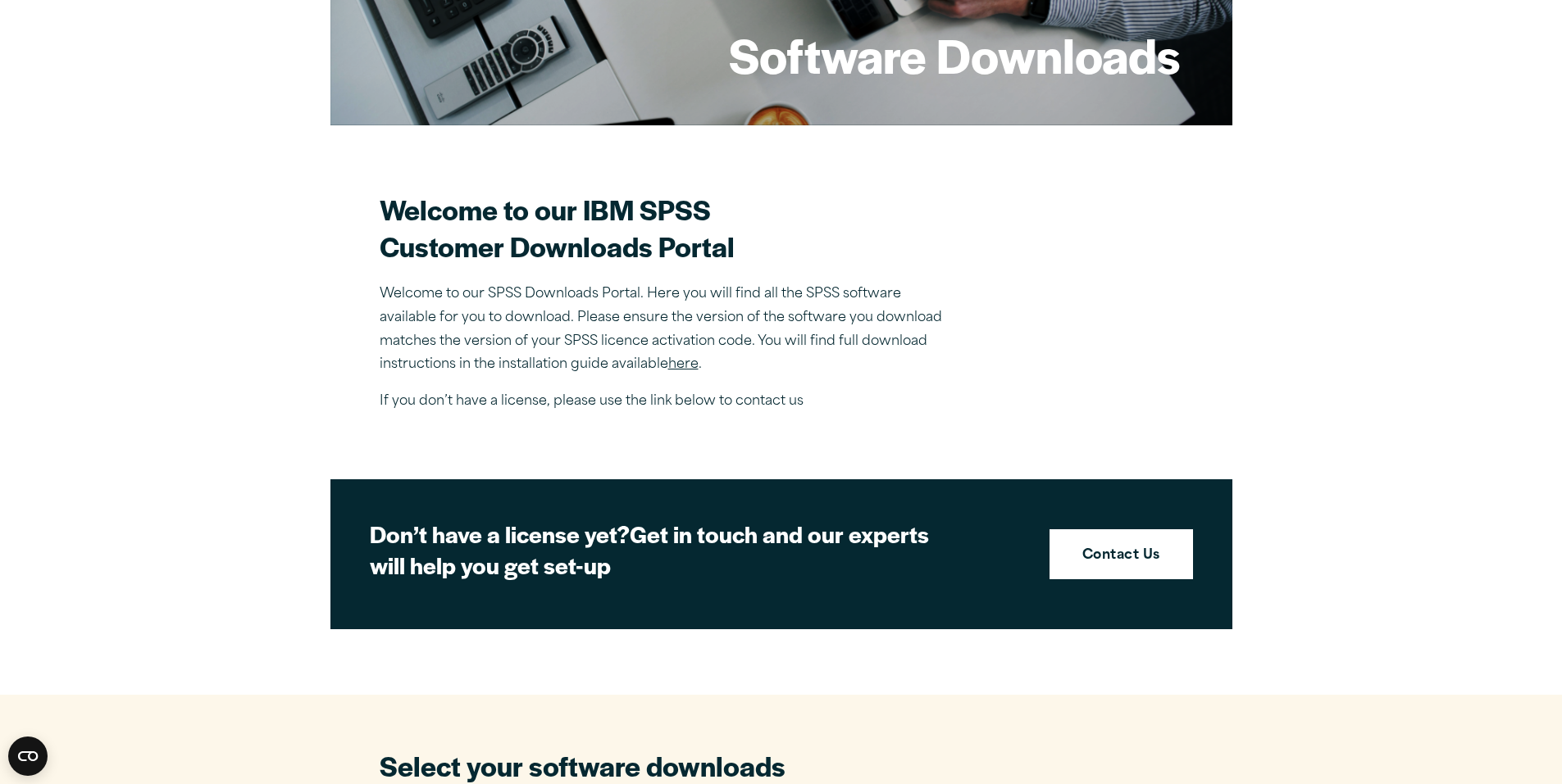
click at [681, 368] on link "here" at bounding box center [683, 364] width 31 height 13
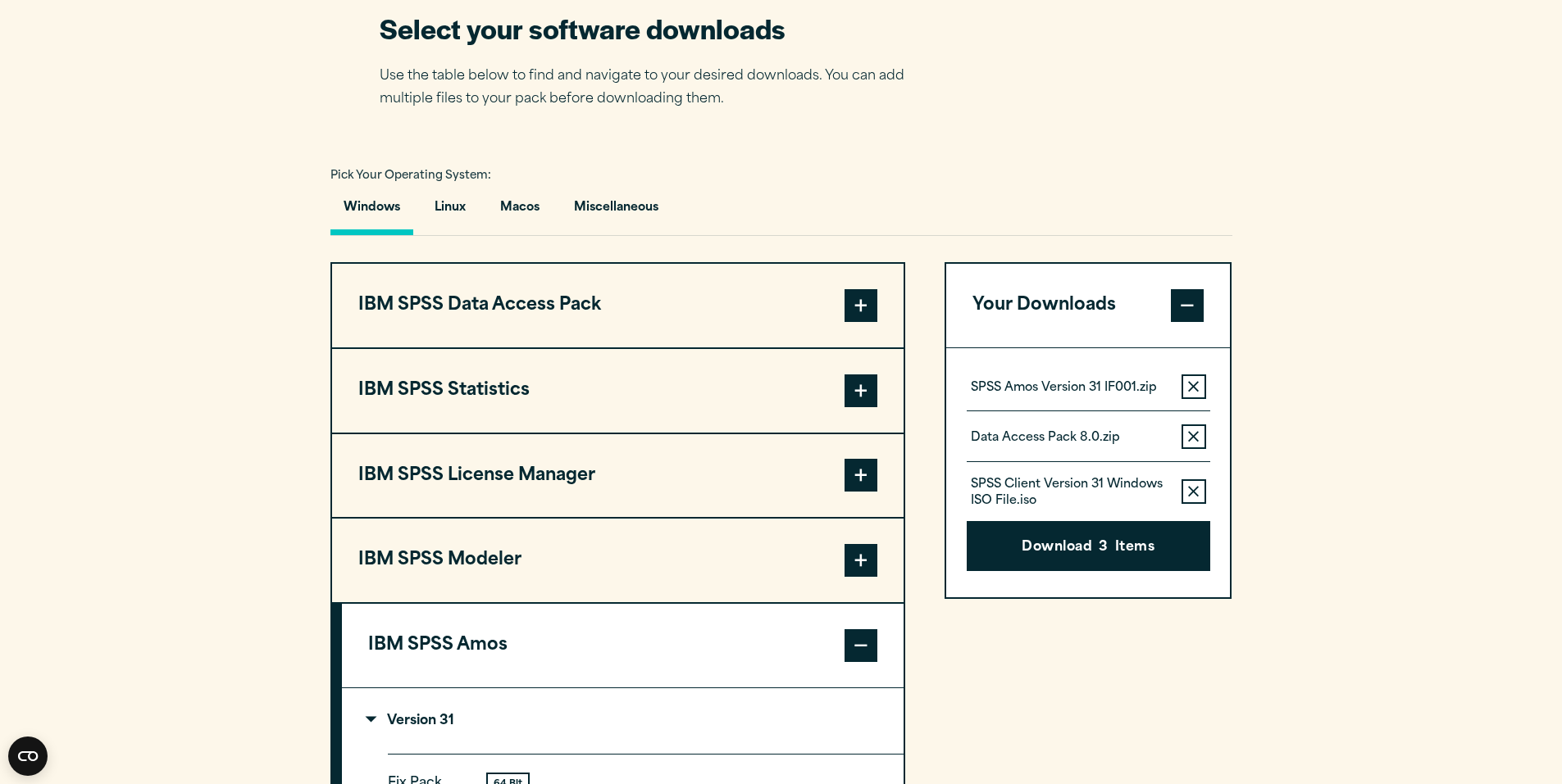
scroll to position [1148, 0]
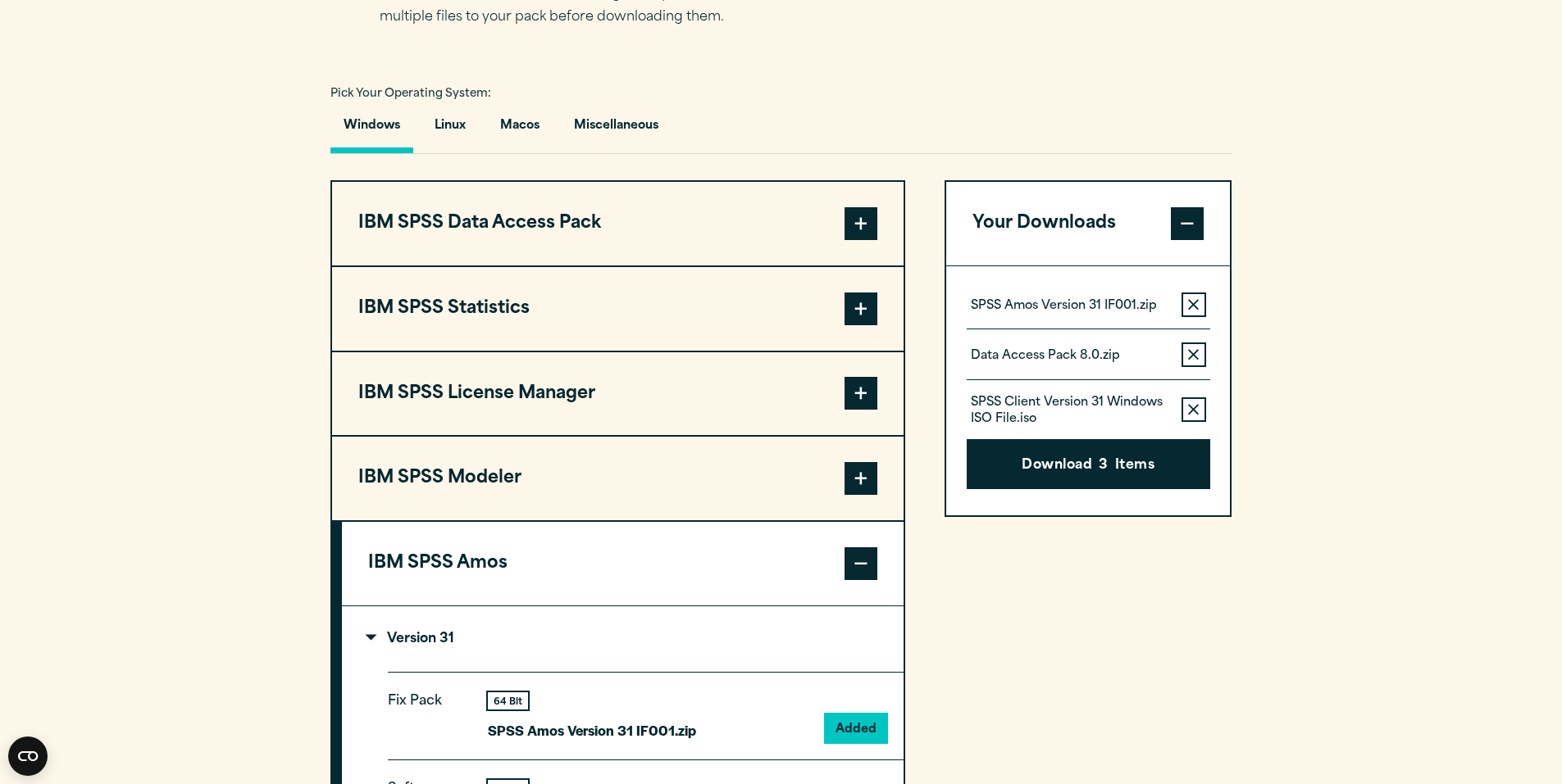
click at [722, 317] on button "IBM SPSS Statistics" at bounding box center [618, 309] width 571 height 84
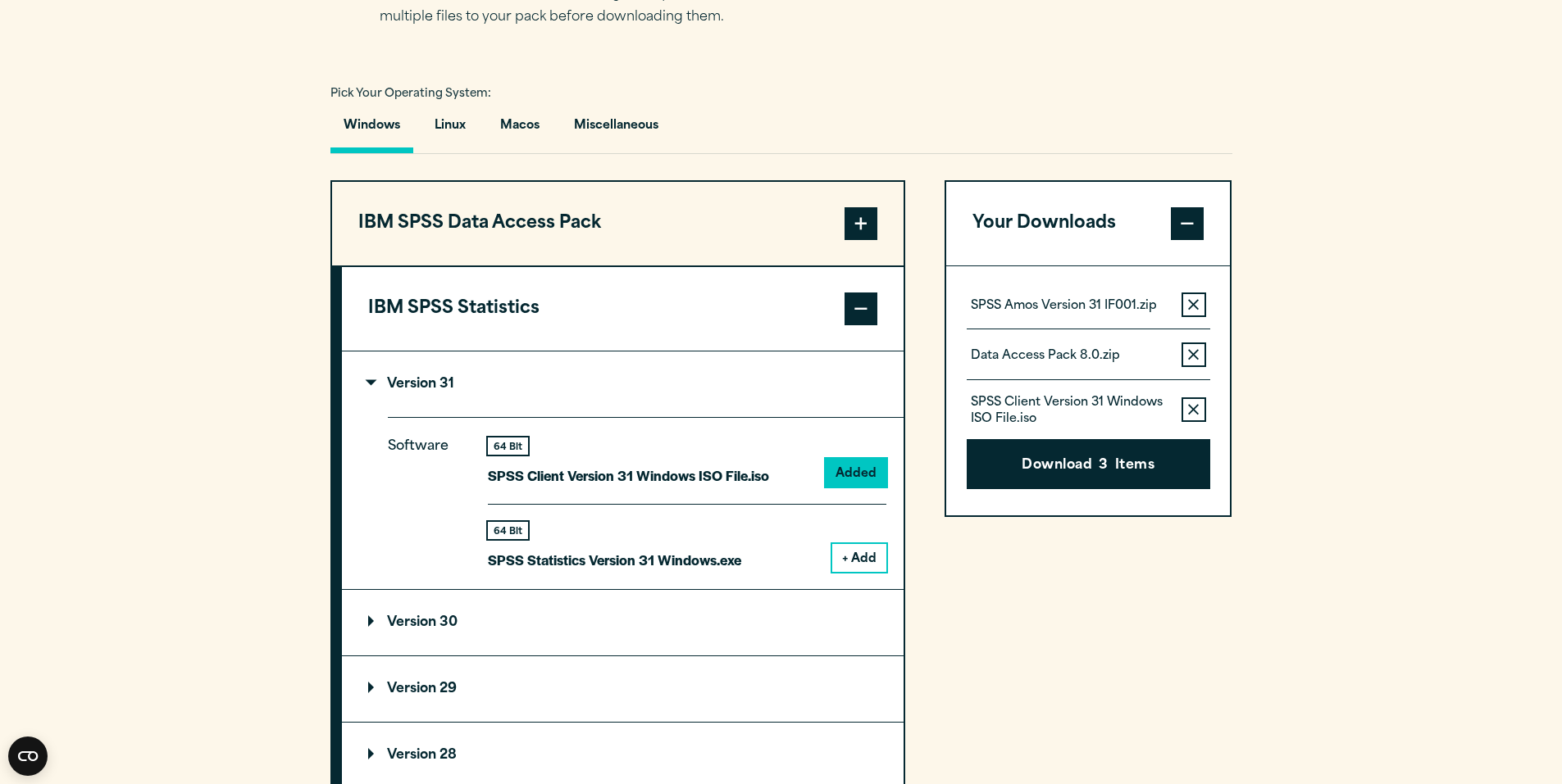
click at [843, 555] on button "+ Add" at bounding box center [859, 558] width 54 height 28
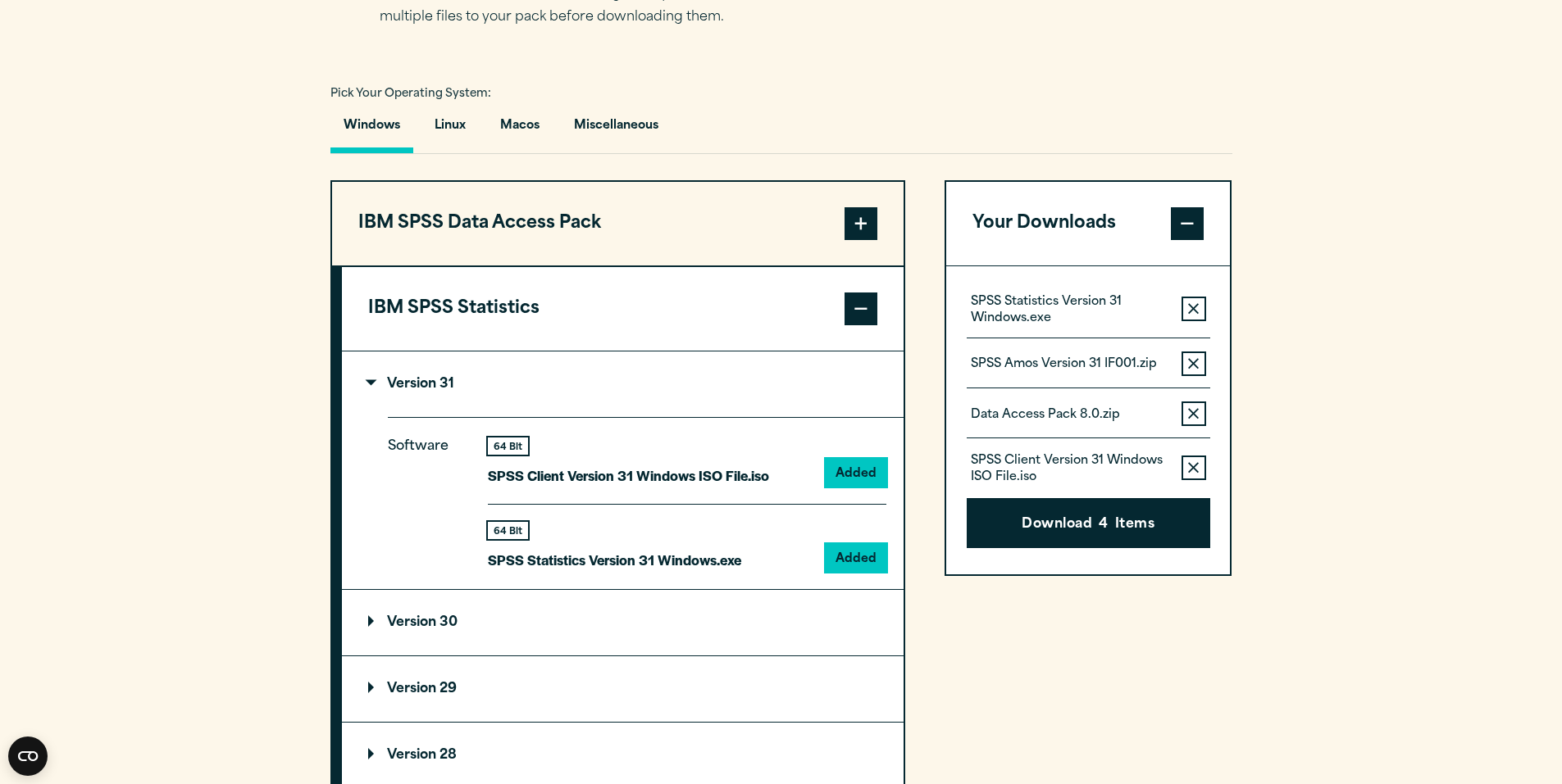
click at [1192, 320] on button "Remove this item from your software download list" at bounding box center [1194, 309] width 25 height 25
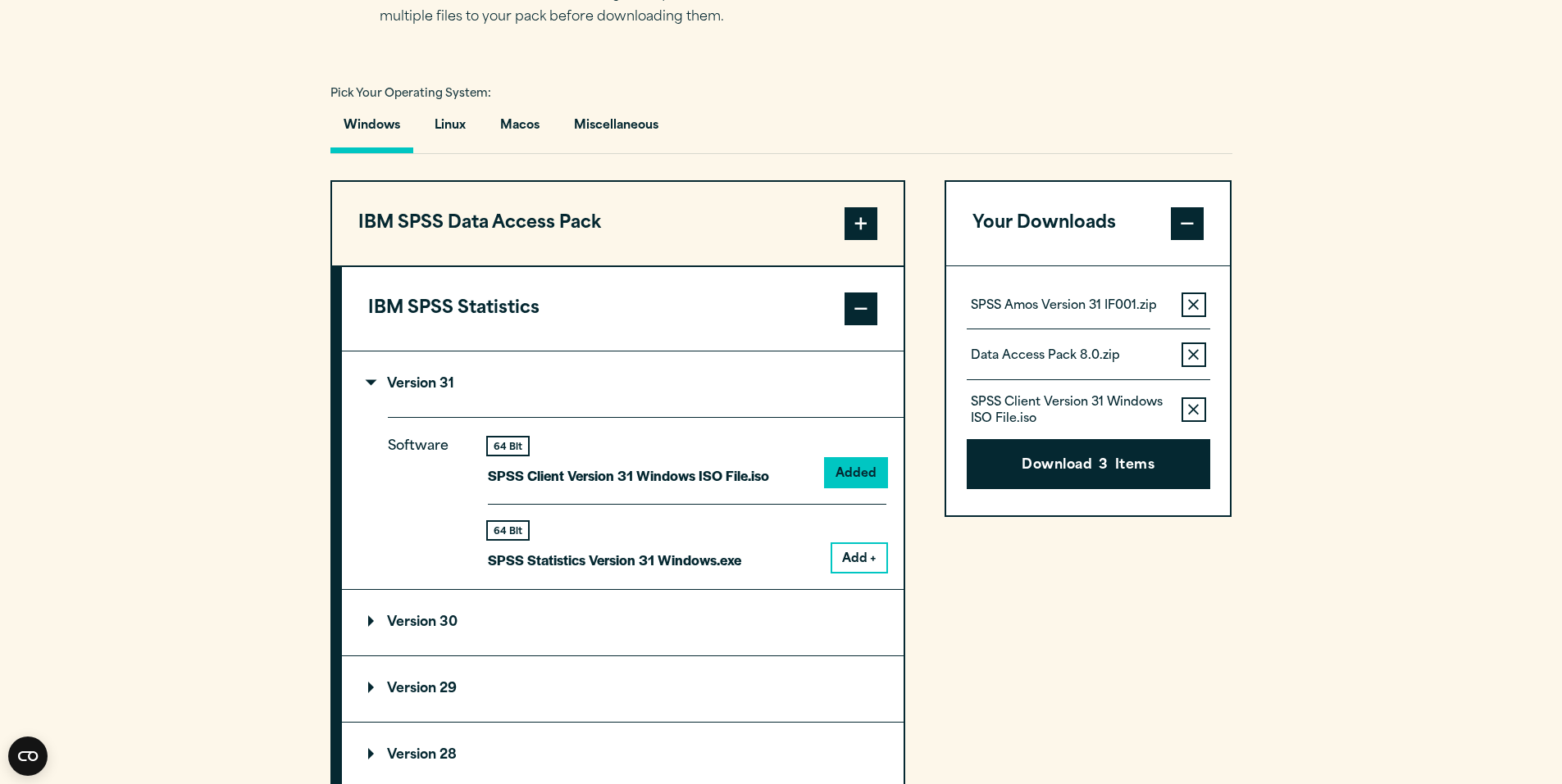
click at [1192, 320] on div "SPSS [PERSON_NAME] Version 31 IF001.zip Remove this item from your software dow…" at bounding box center [1088, 311] width 244 height 36
click at [1190, 304] on icon "button" at bounding box center [1193, 305] width 11 height 12
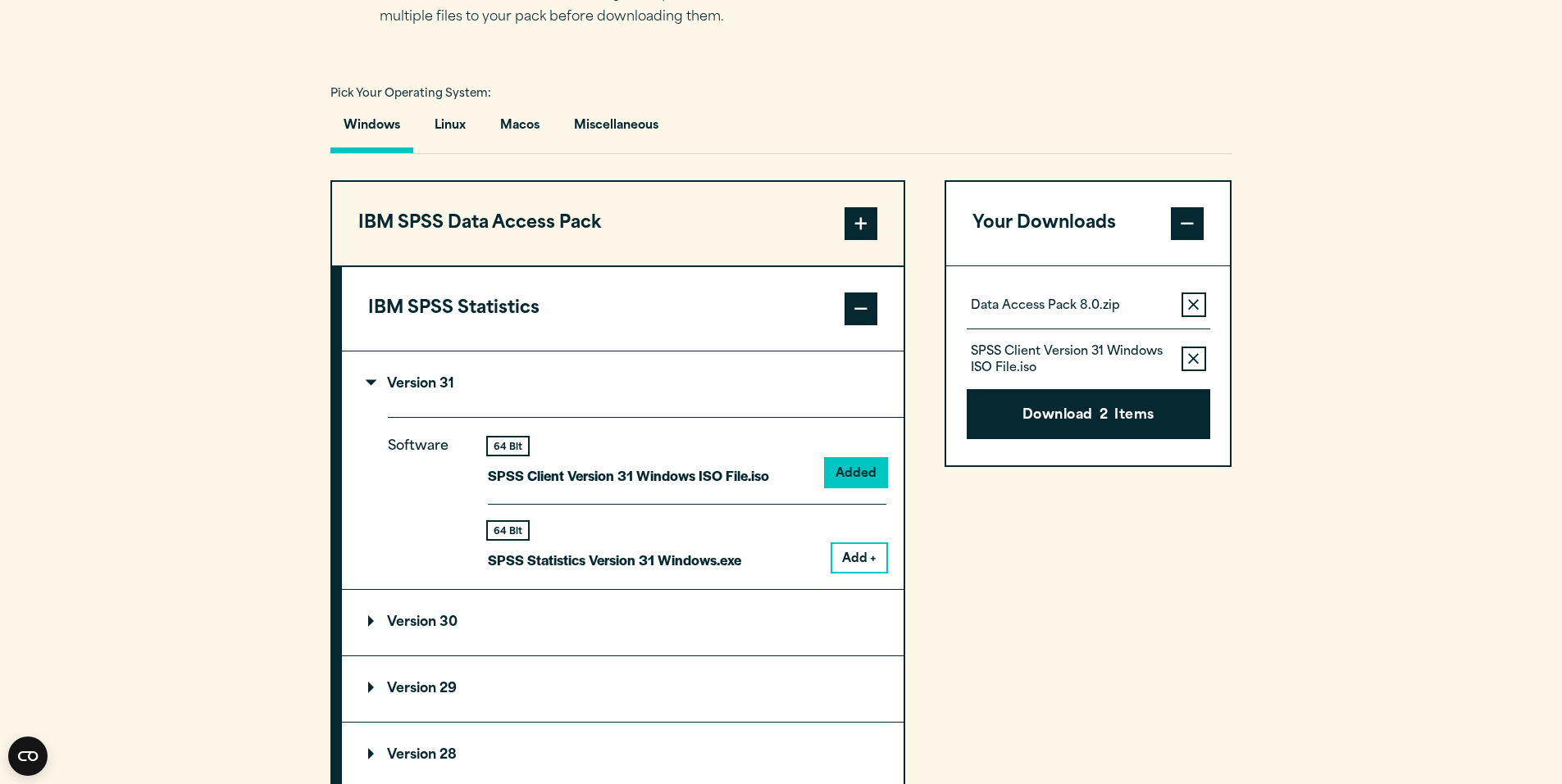
click at [1190, 304] on icon "button" at bounding box center [1193, 305] width 11 height 12
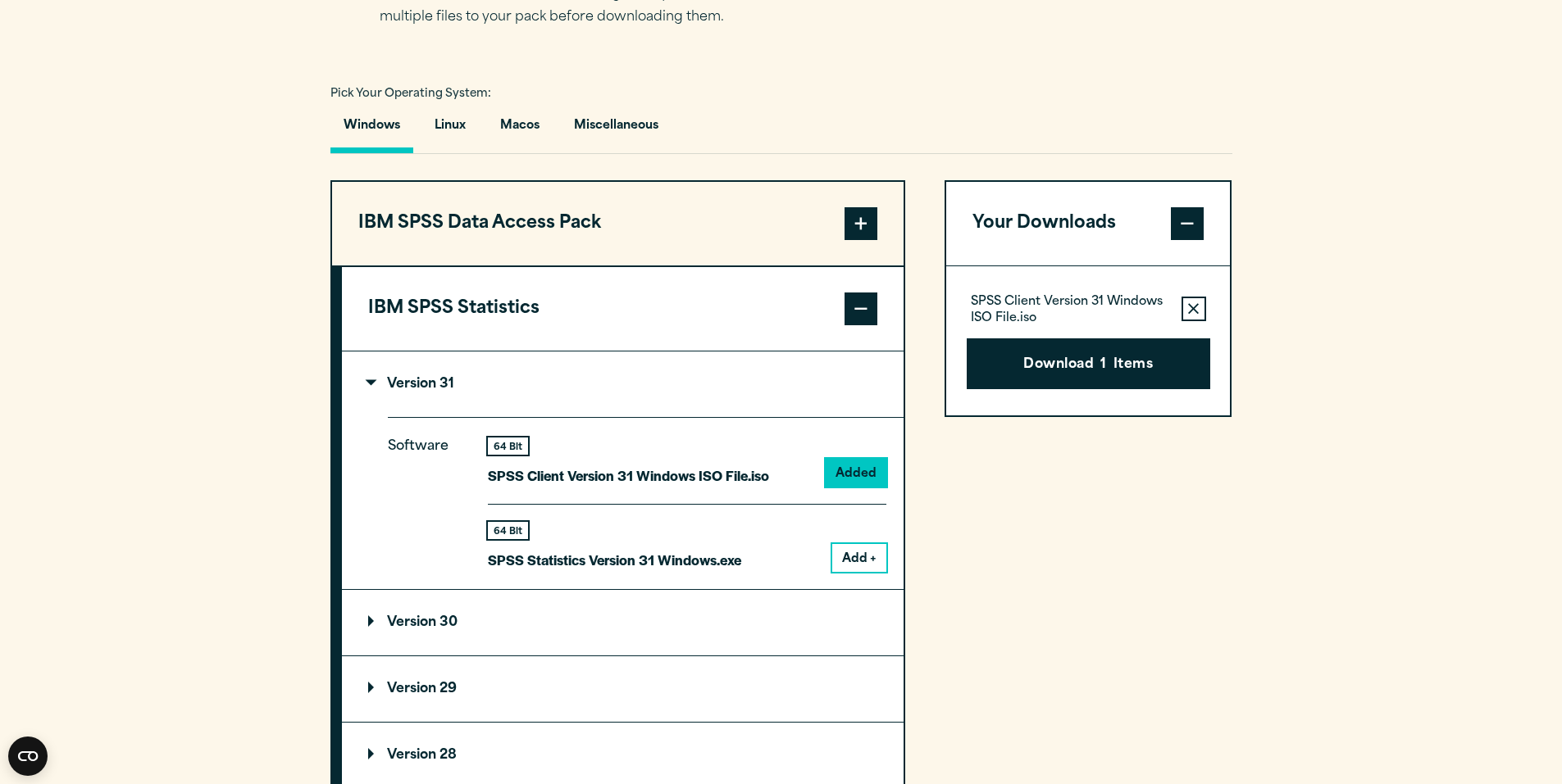
click at [1190, 304] on icon "button" at bounding box center [1193, 308] width 11 height 11
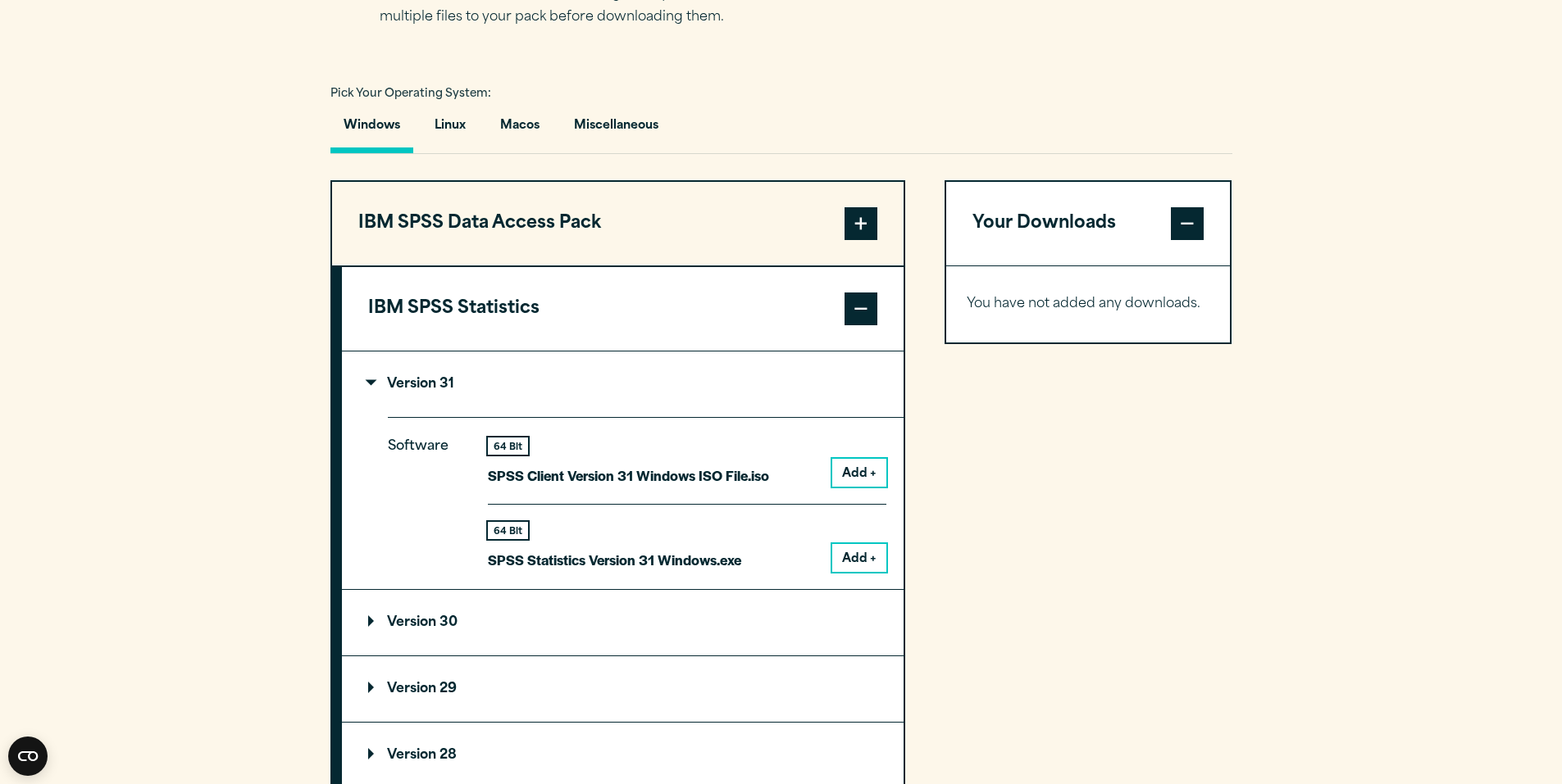
click at [857, 562] on button "Add +" at bounding box center [859, 558] width 54 height 28
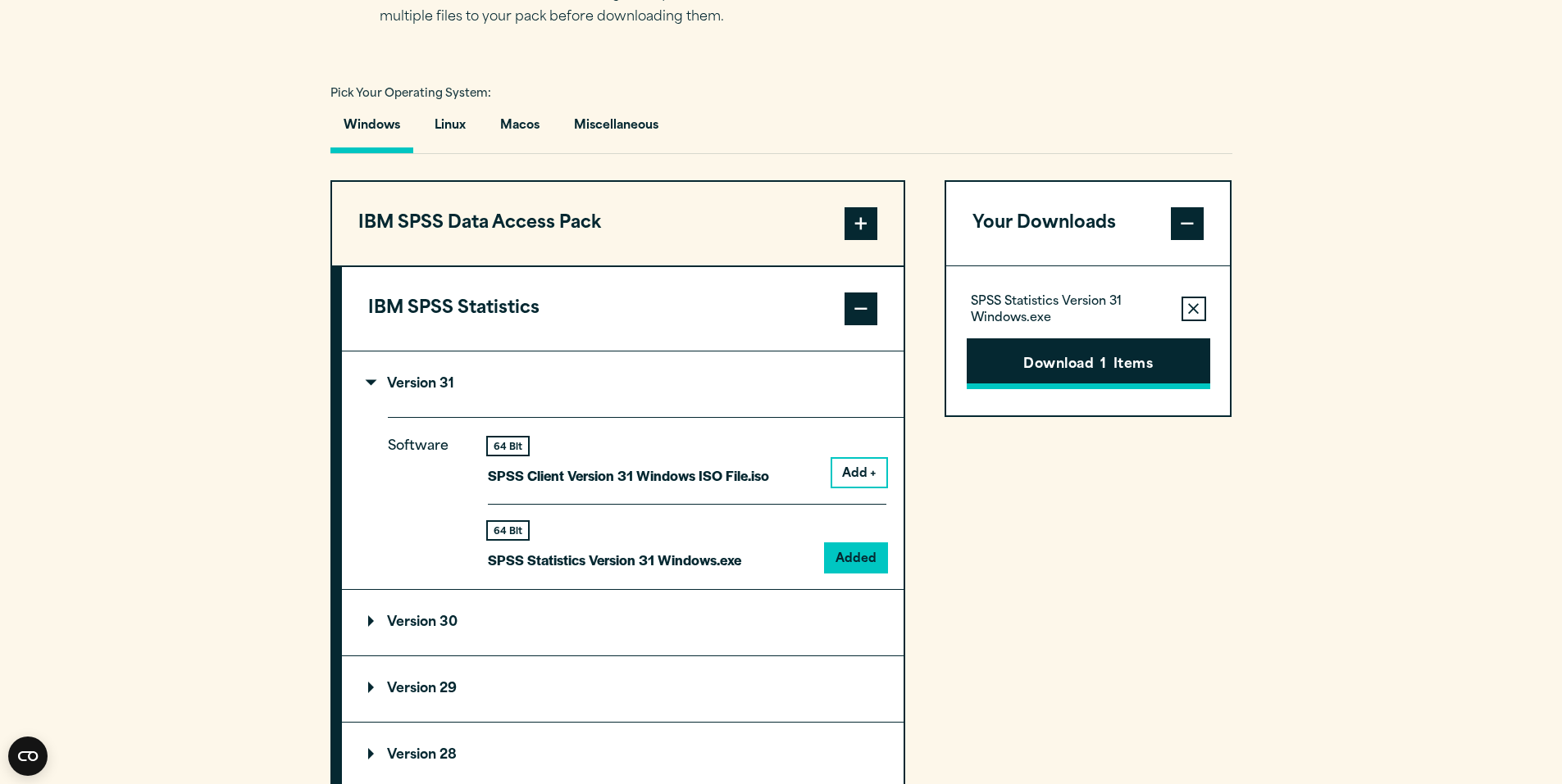
click at [1156, 364] on button "Download 1 Items" at bounding box center [1088, 364] width 244 height 51
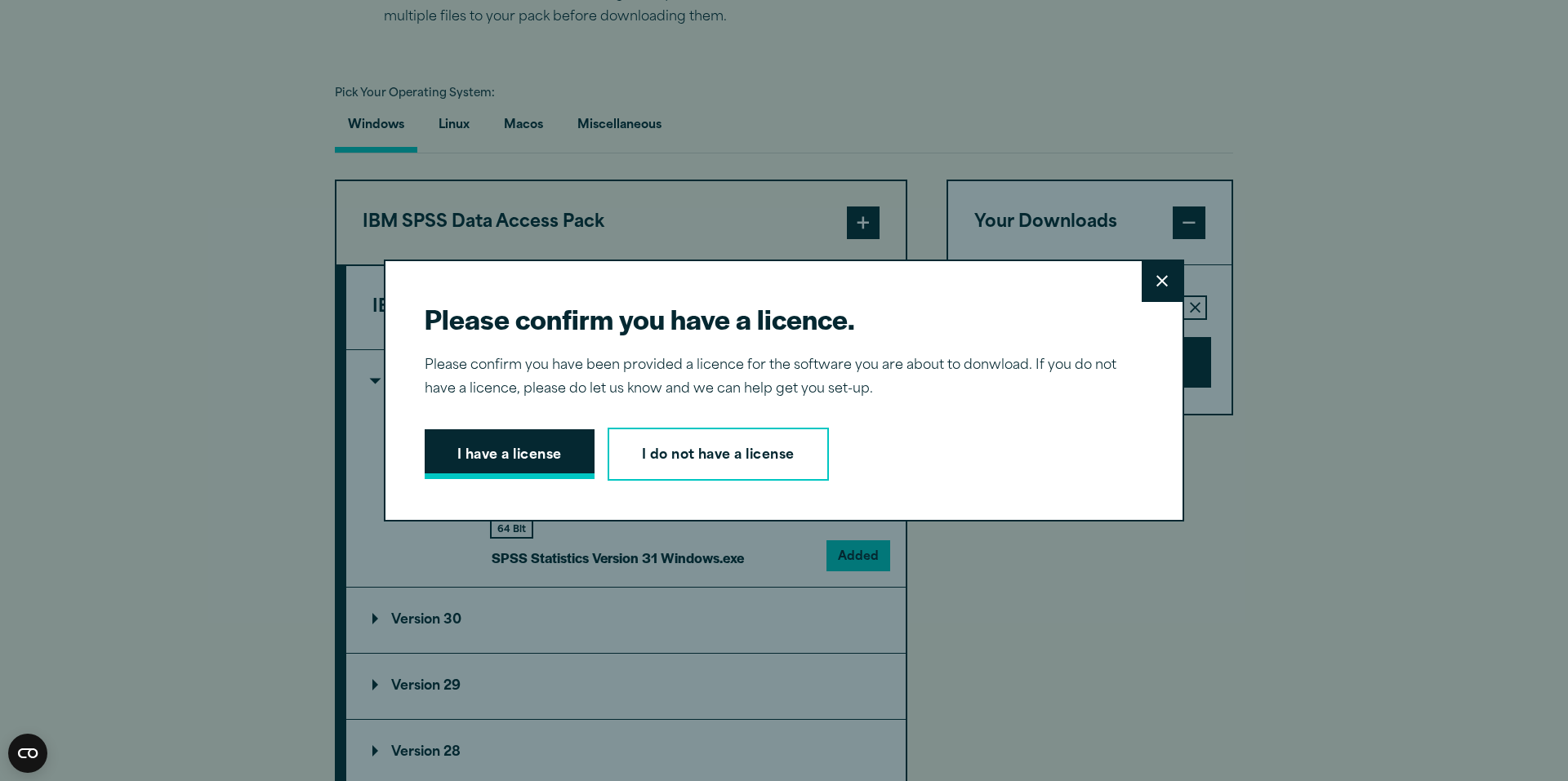
click at [479, 468] on button "I have a license" at bounding box center [509, 455] width 170 height 51
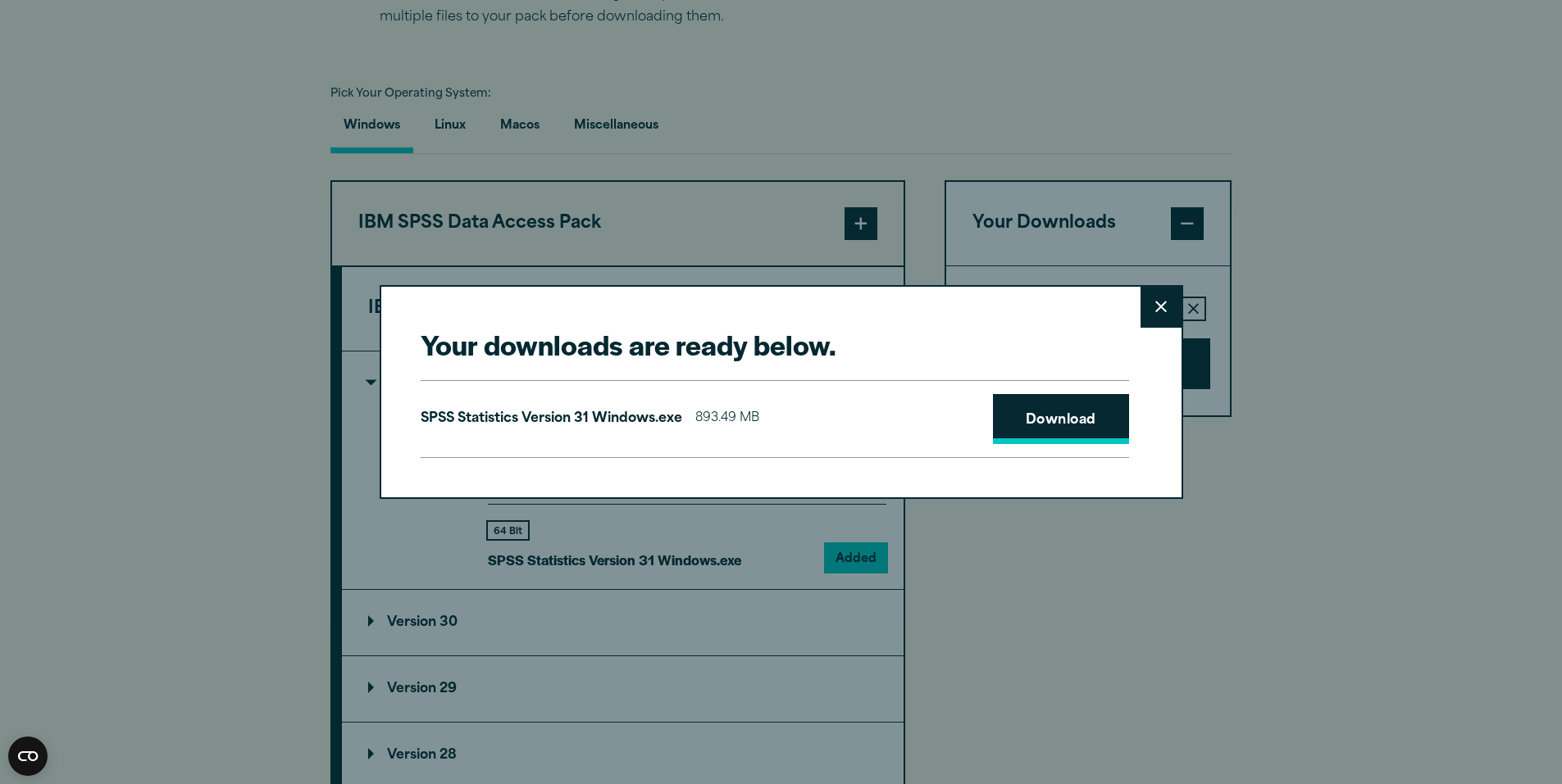
click at [1110, 426] on link "Download" at bounding box center [1061, 420] width 136 height 51
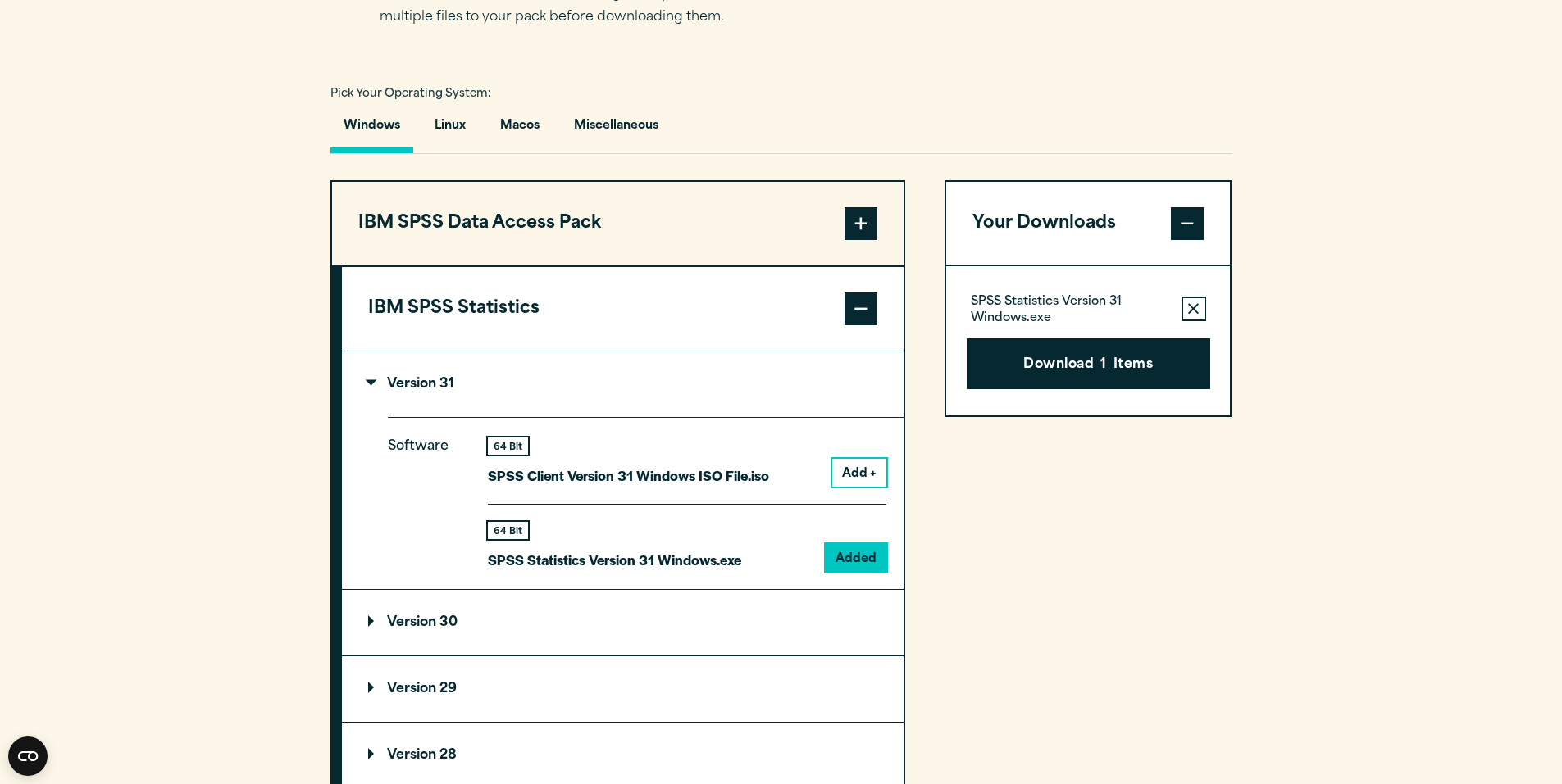
drag, startPoint x: 682, startPoint y: 60, endPoint x: 686, endPoint y: 50, distance: 10.8
click at [684, 50] on div "Your downloads are ready below. Close SPSS Statistics Version 31 Windows.exe 89…" at bounding box center [781, 392] width 1562 height 784
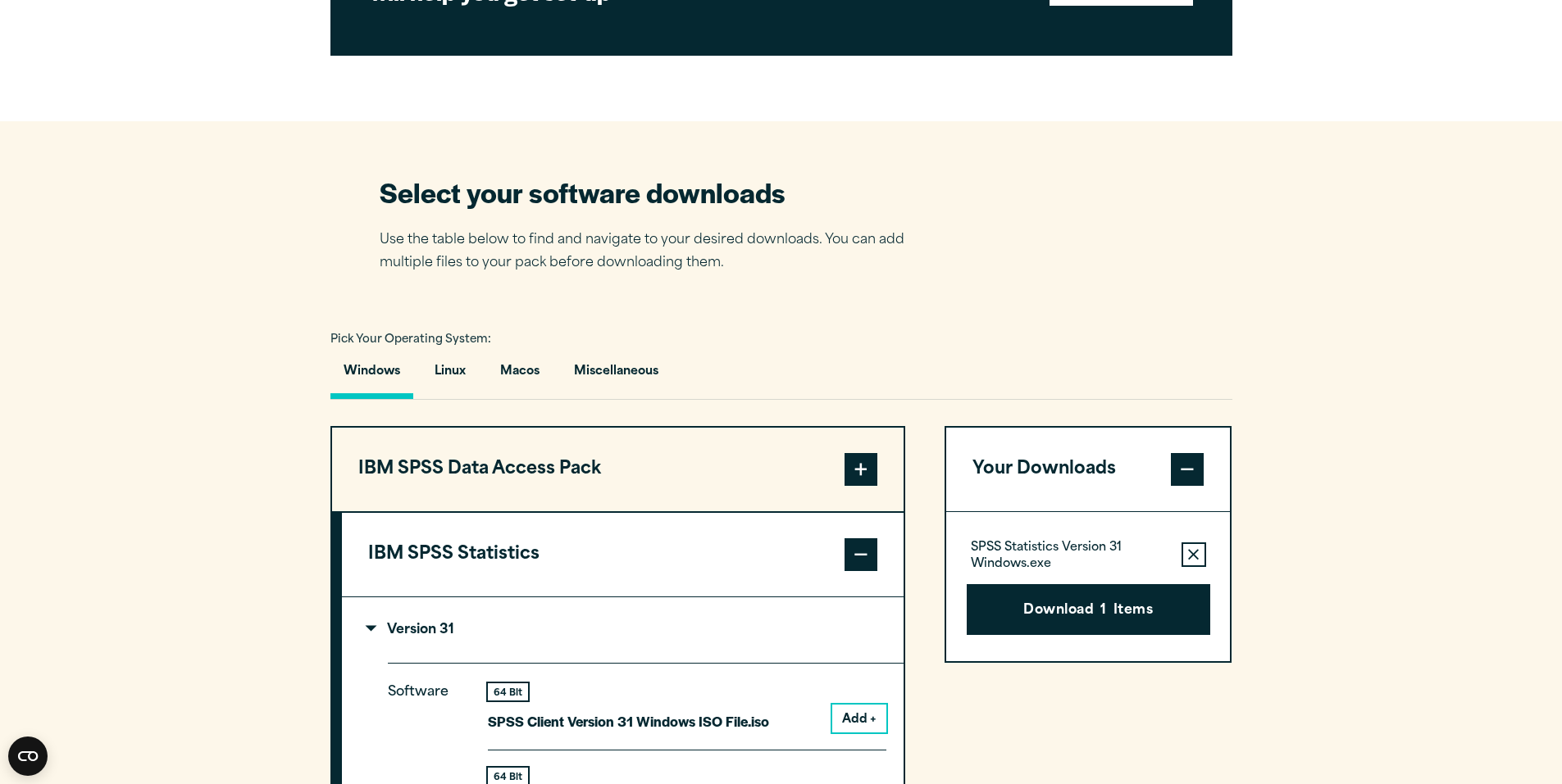
click at [1190, 541] on div "SPSS Statistics Version 31 Windows.exe Remove this item from your software down…" at bounding box center [1088, 554] width 244 height 33
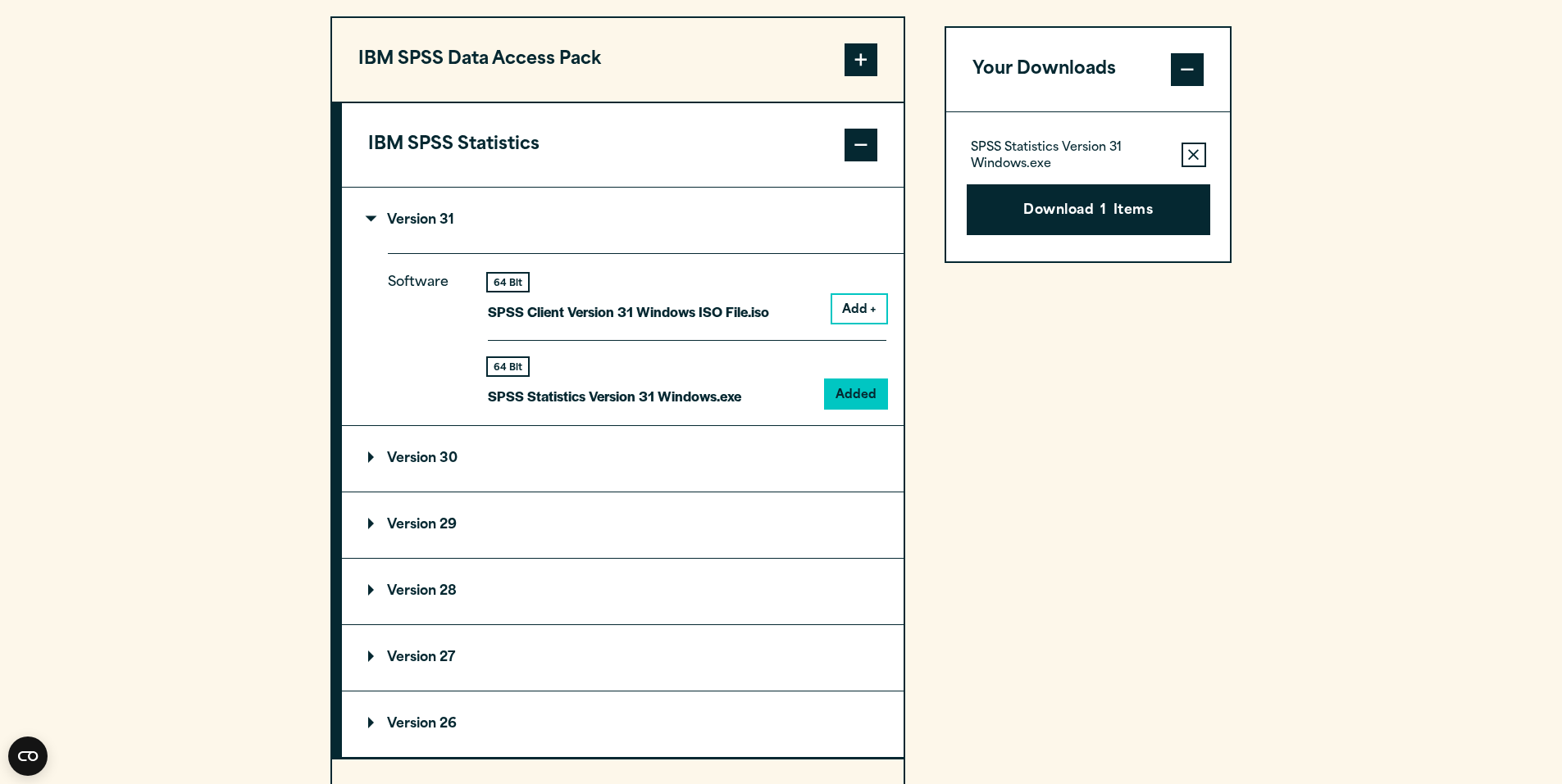
scroll to position [1393, 0]
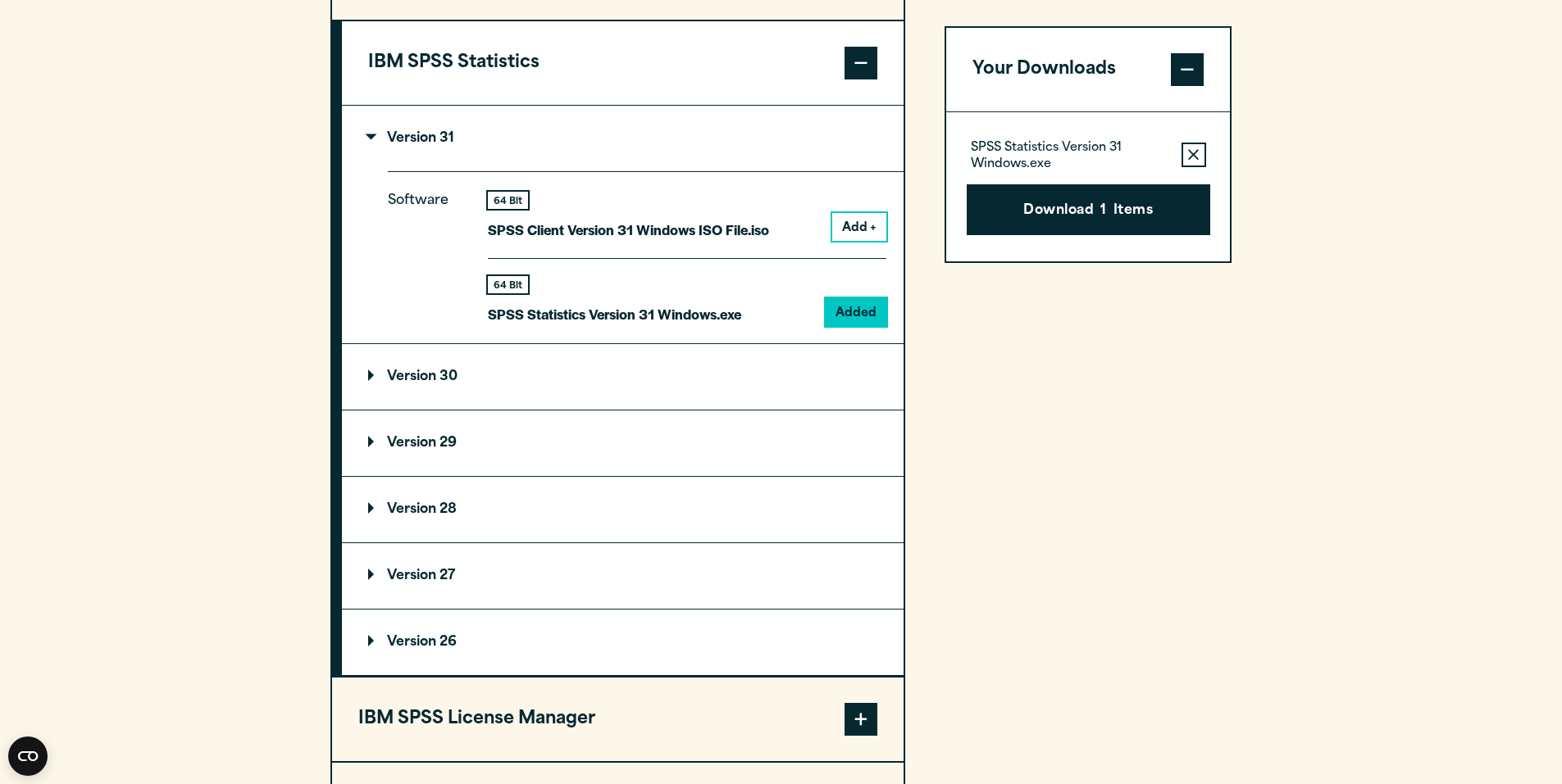
click at [424, 445] on p "Version 29" at bounding box center [412, 443] width 89 height 13
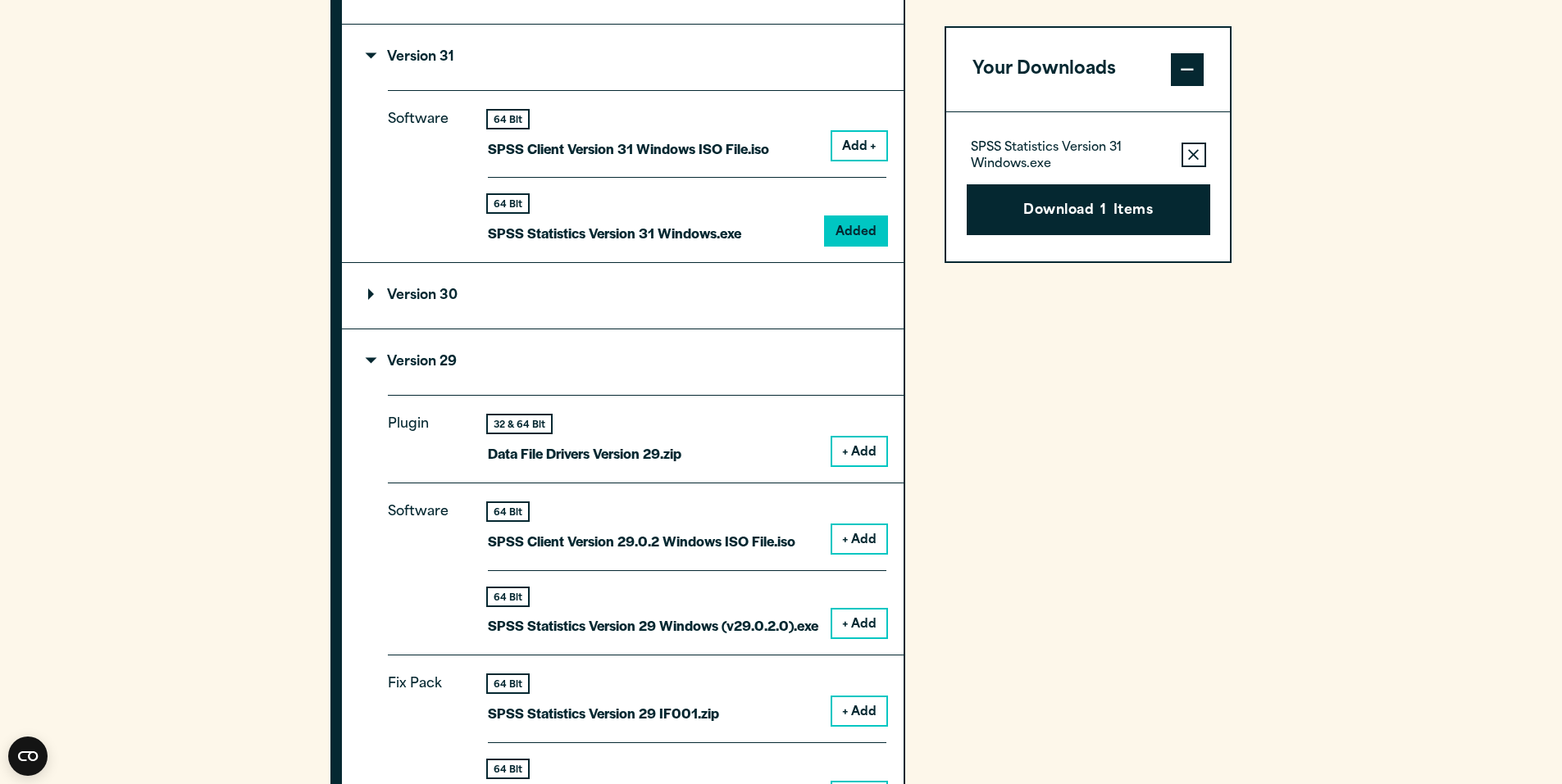
scroll to position [1475, 0]
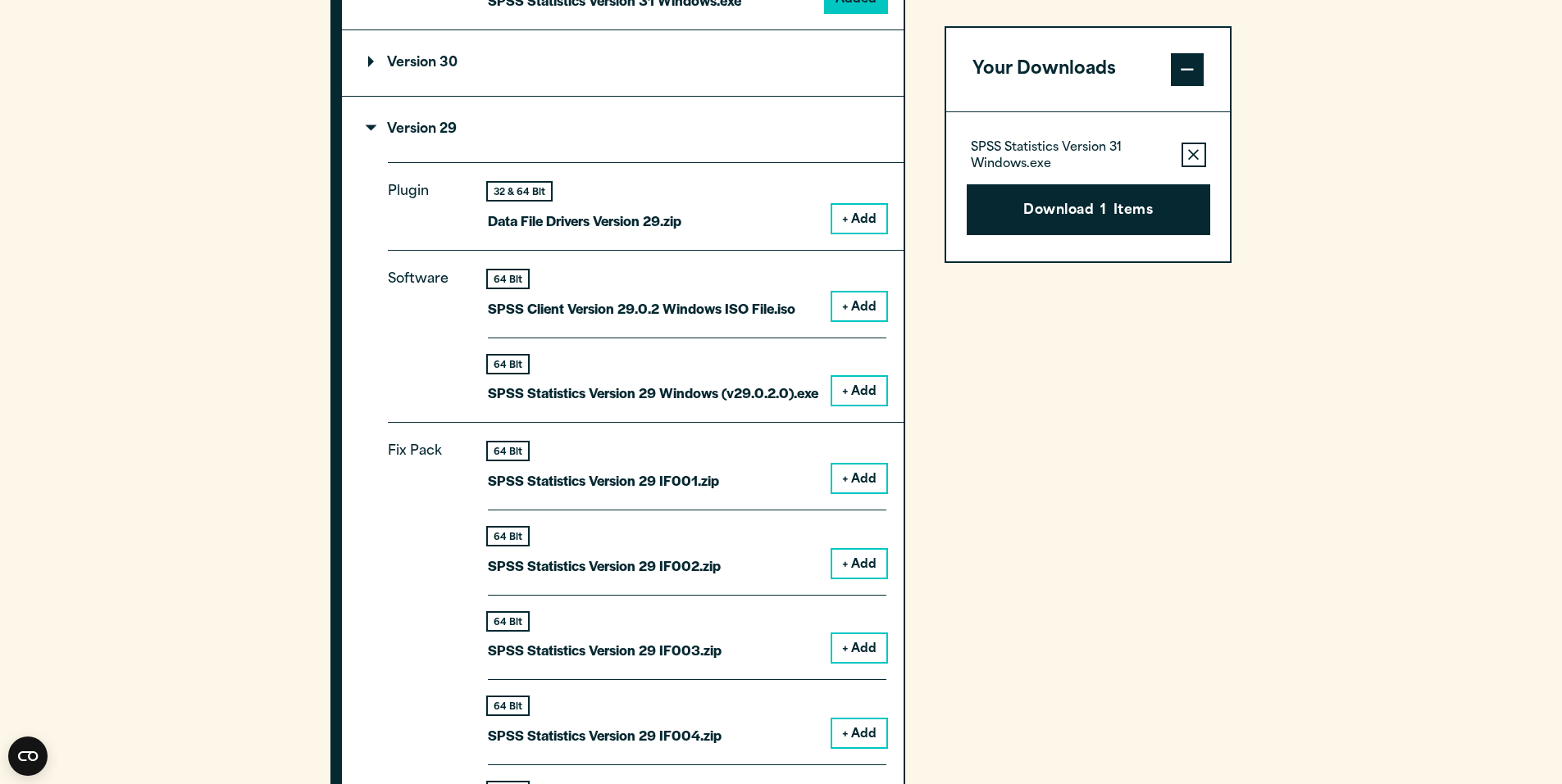
scroll to position [1721, 0]
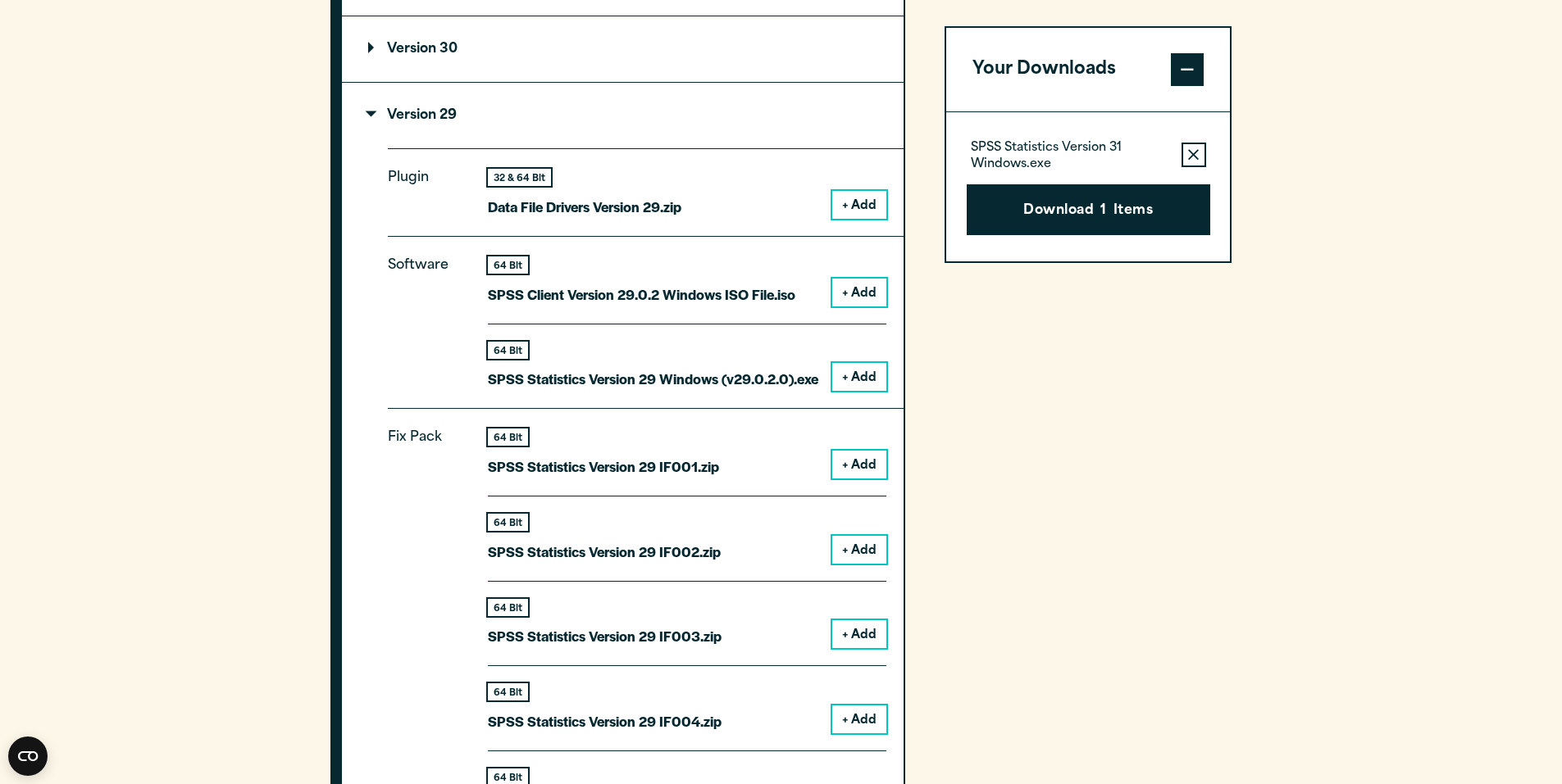
click at [995, 407] on div "Your Downloads SPSS Statistics Version 31 Windows.exe Remove this item from you…" at bounding box center [1088, 747] width 288 height 2280
click at [867, 383] on button "+ Add" at bounding box center [859, 377] width 54 height 28
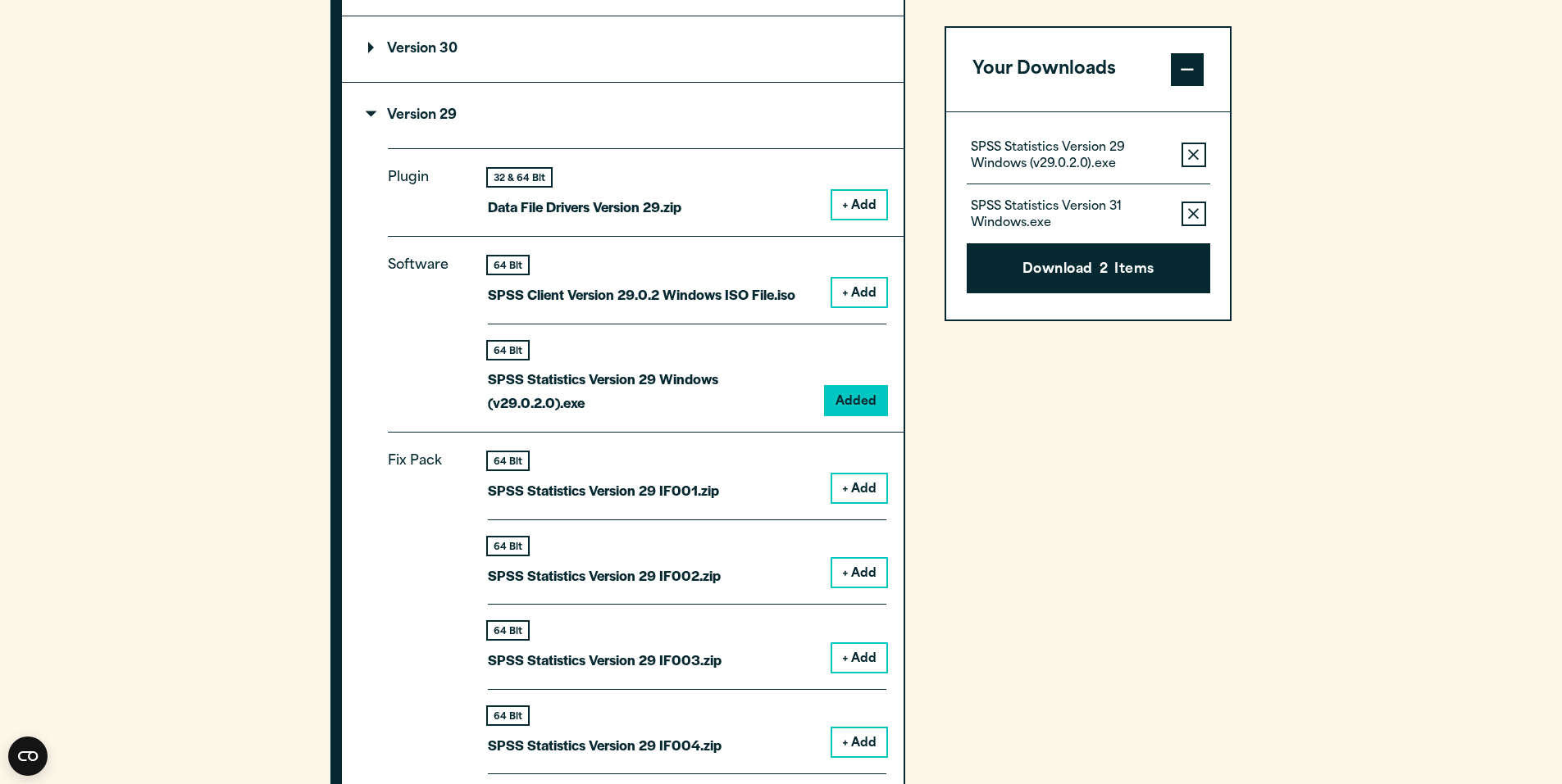
click at [1193, 226] on button "Remove this item from your software download list" at bounding box center [1194, 213] width 25 height 25
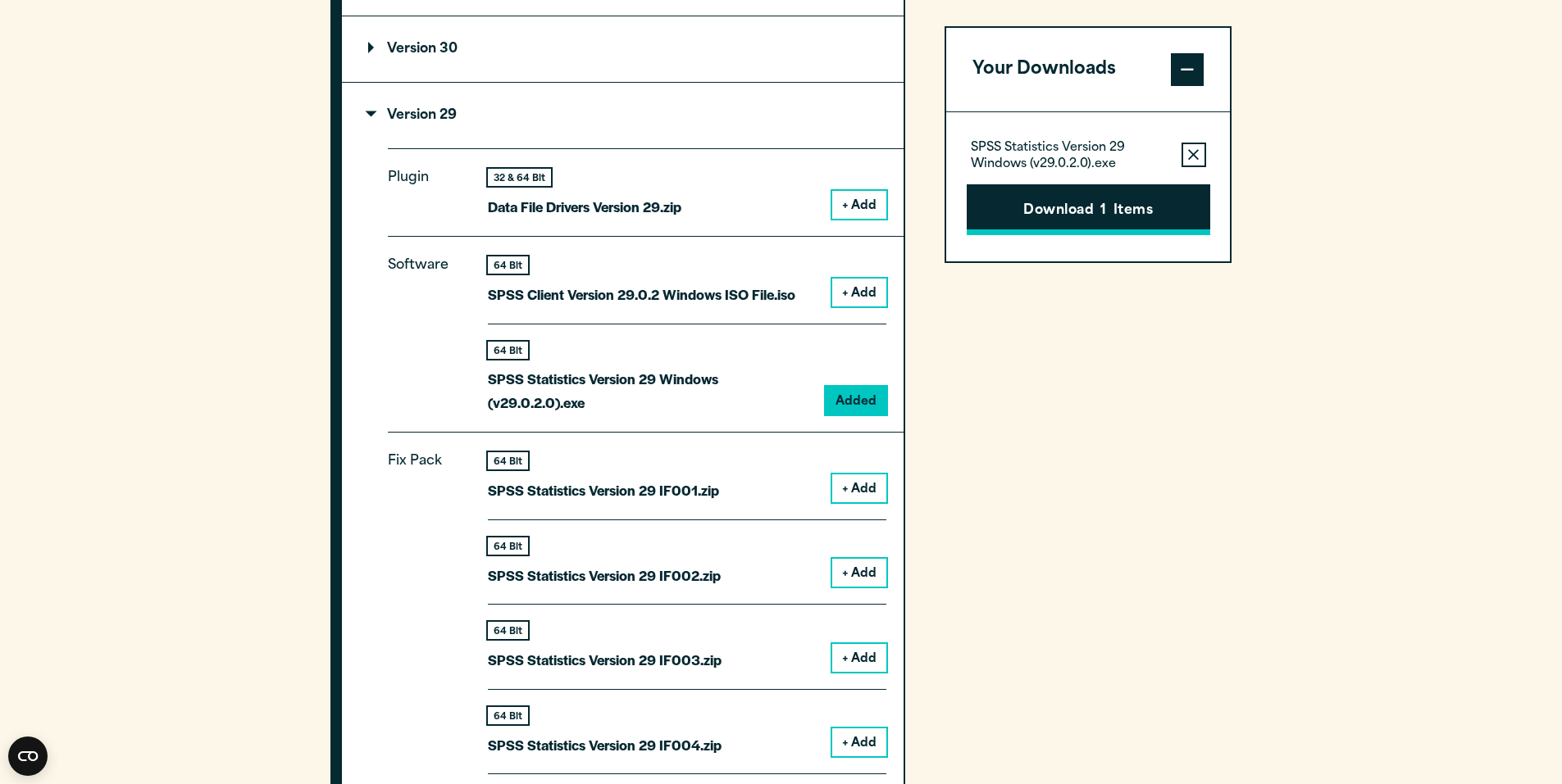
click at [1143, 191] on button "Download 1 Items" at bounding box center [1088, 210] width 244 height 51
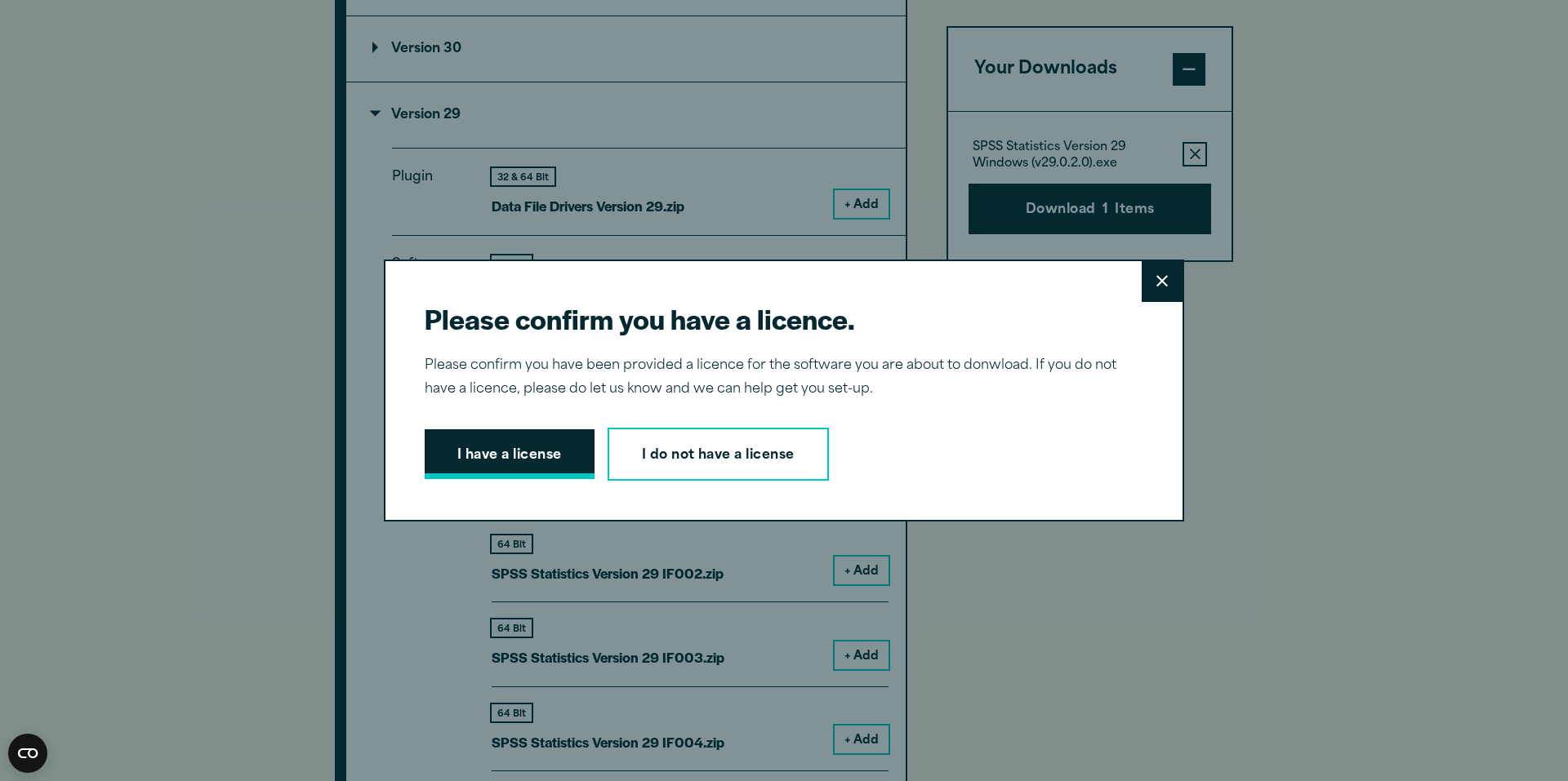
click at [503, 463] on button "I have a license" at bounding box center [509, 455] width 170 height 51
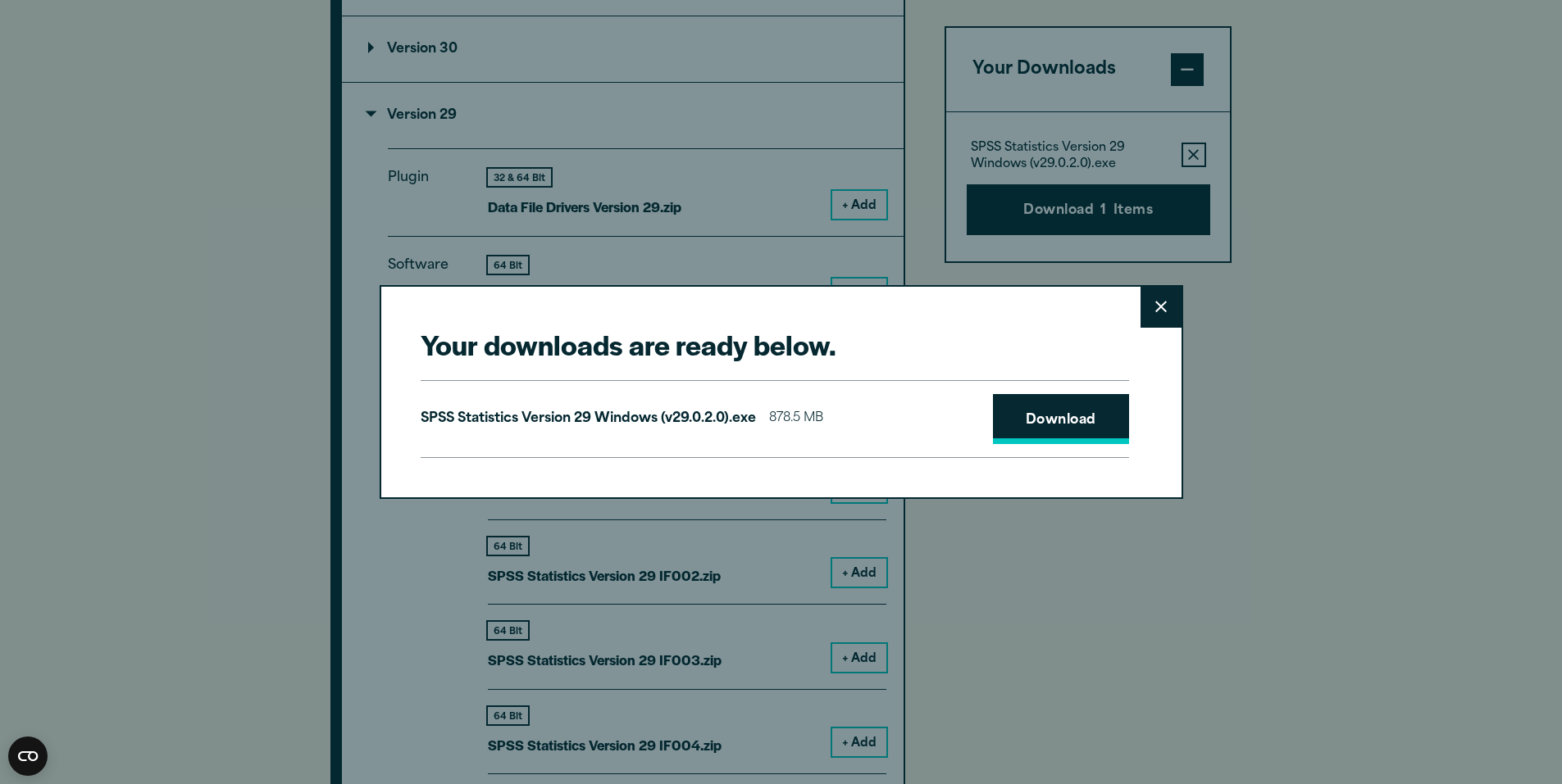
click at [1056, 429] on link "Download" at bounding box center [1061, 420] width 136 height 51
click at [1279, 522] on div "Your downloads are ready below. Close SPSS Statistics Version 29 Windows (v29.0…" at bounding box center [781, 392] width 1562 height 784
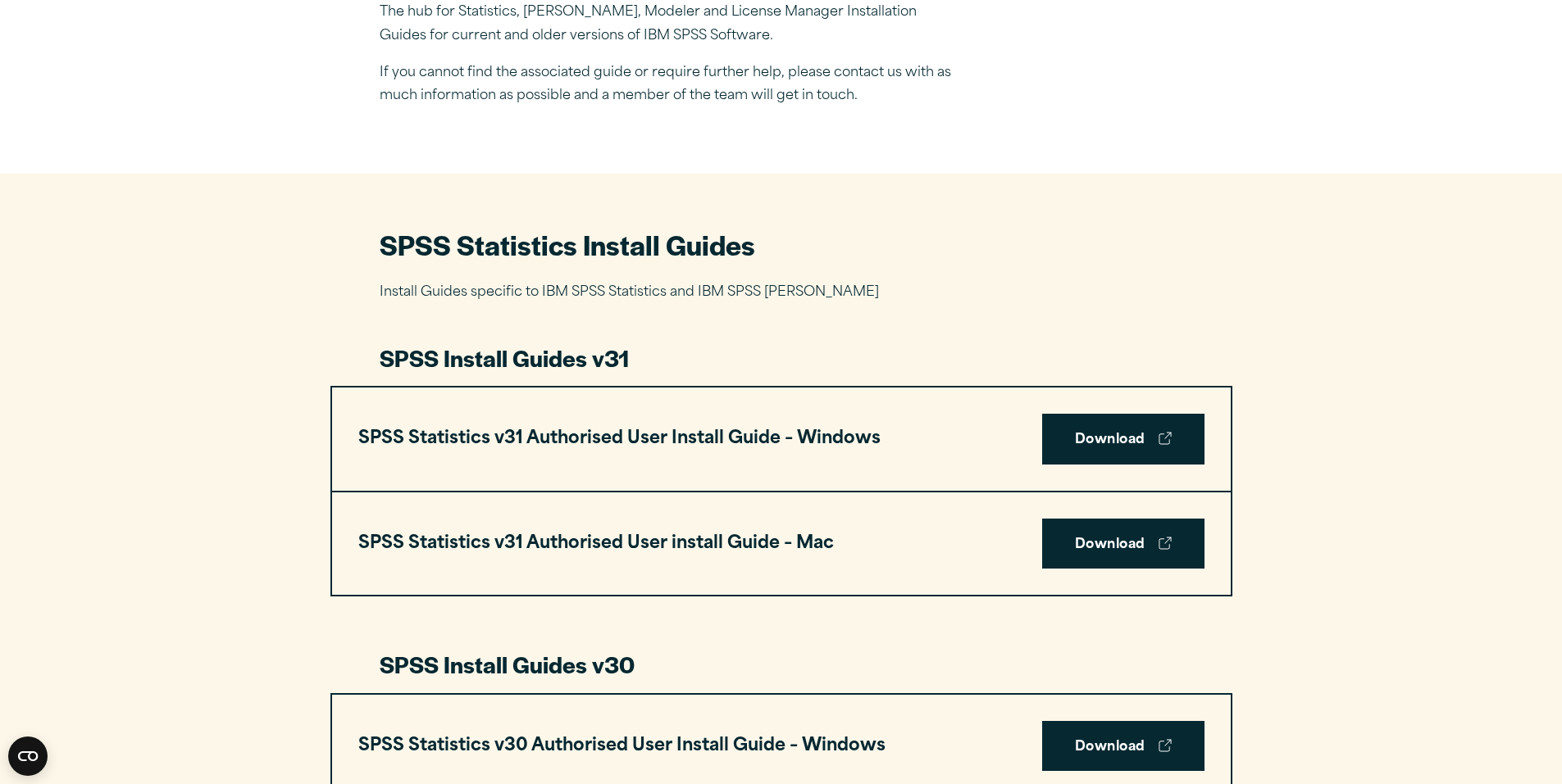
scroll to position [574, 0]
click at [1113, 436] on link "Download" at bounding box center [1123, 439] width 163 height 51
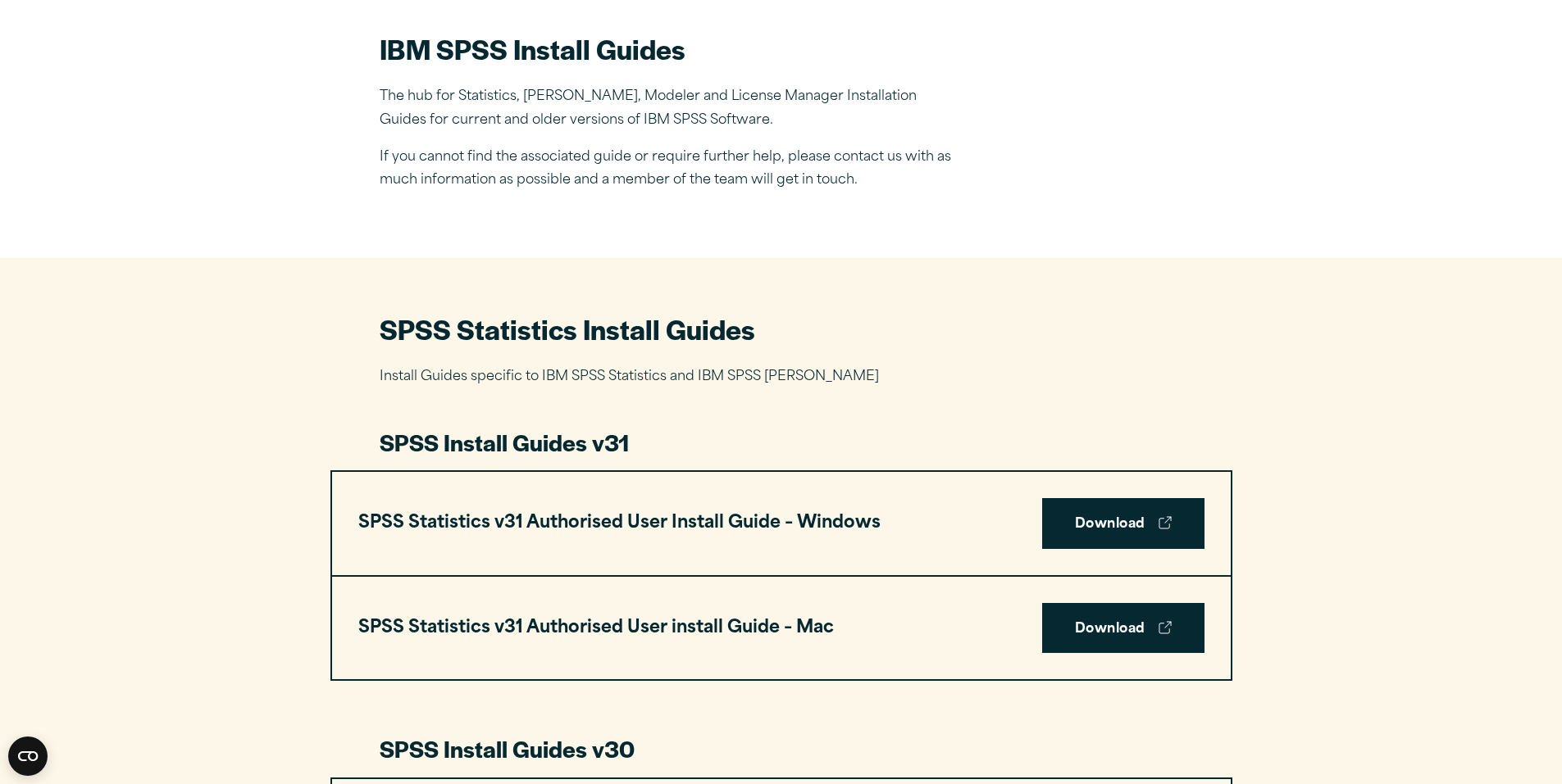
scroll to position [410, 0]
